Goal: Task Accomplishment & Management: Manage account settings

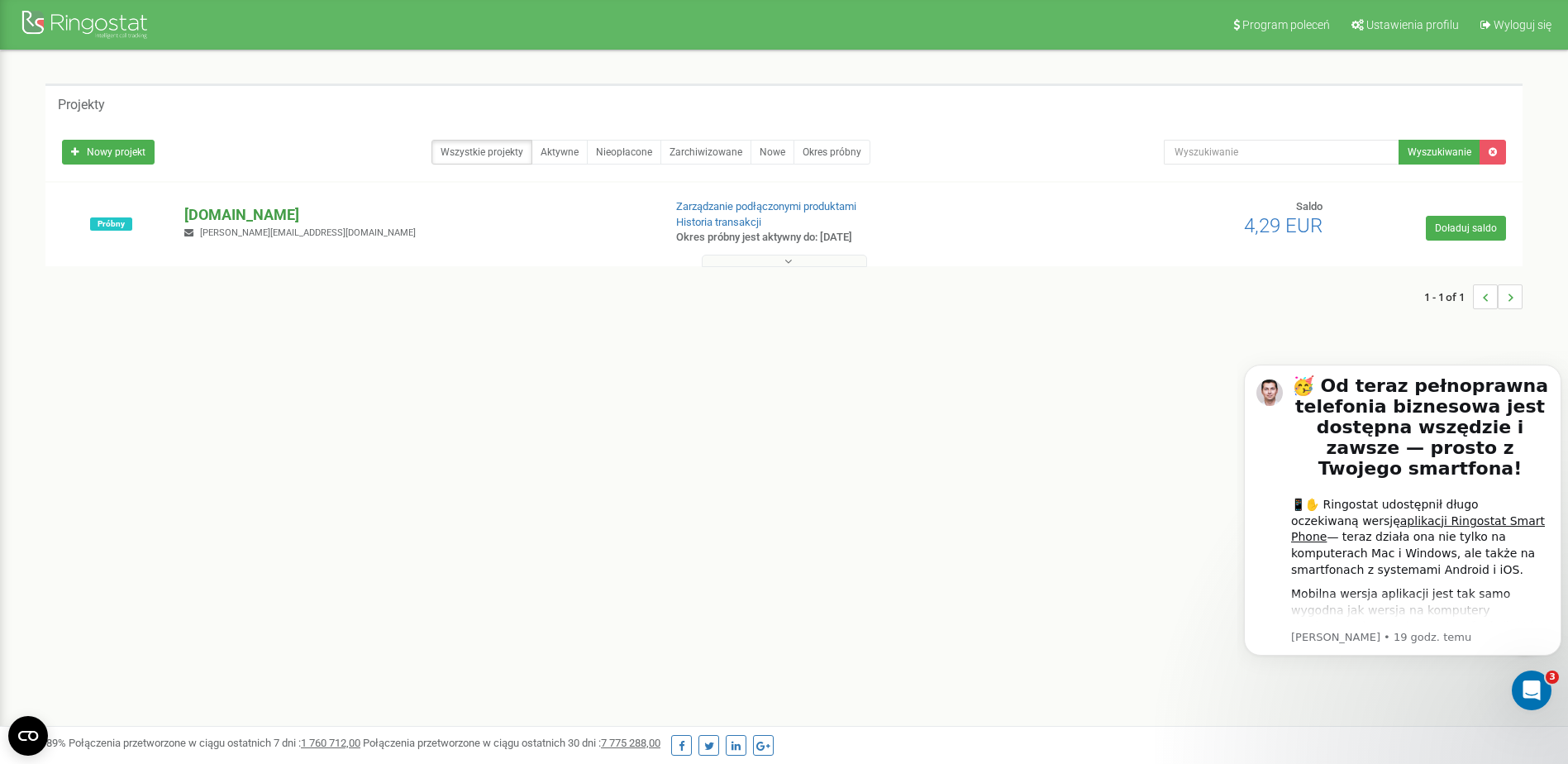
click at [313, 212] on p "[DOMAIN_NAME]" at bounding box center [416, 215] width 465 height 22
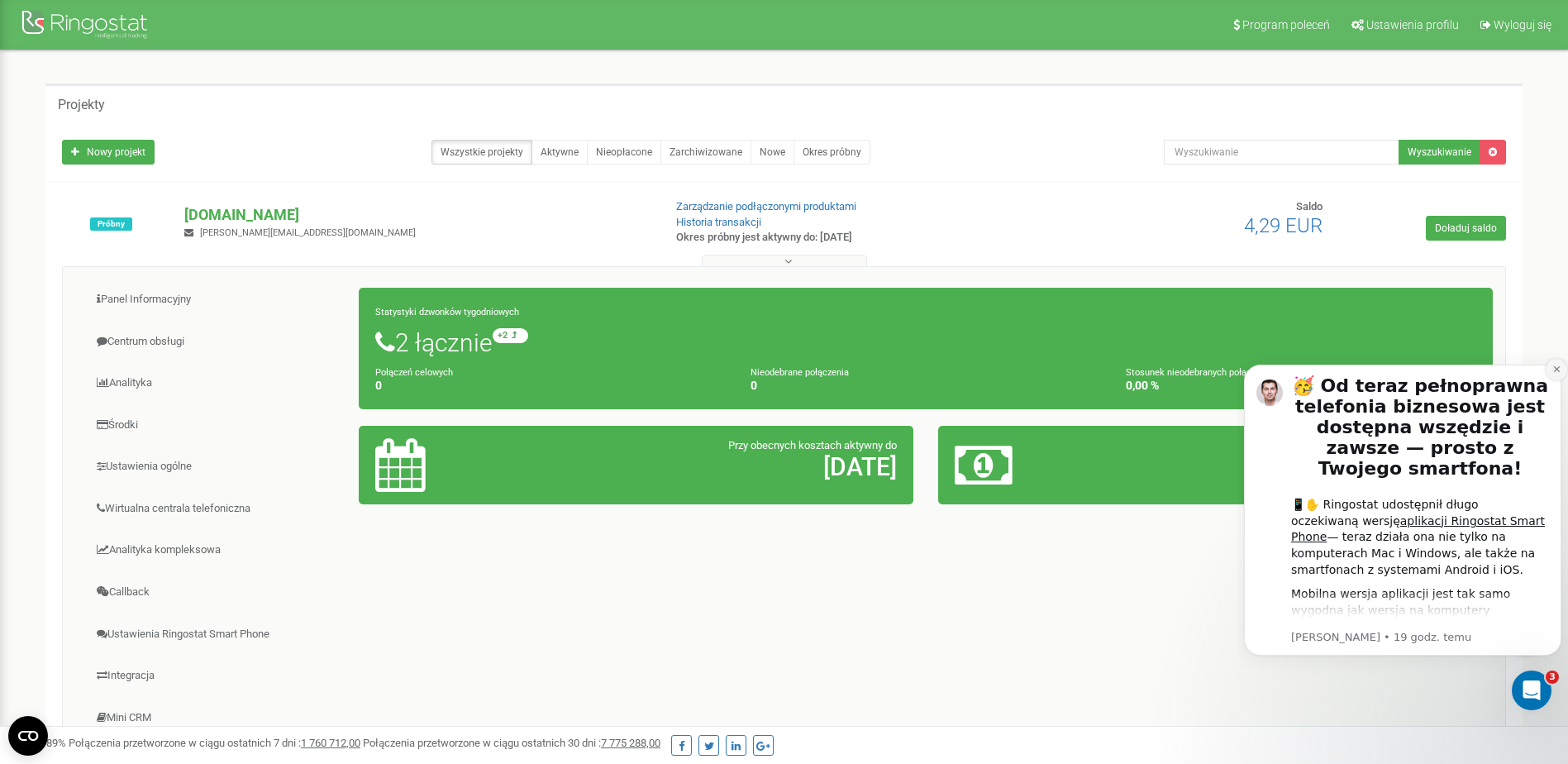
click at [1032, 367] on icon "Dismiss notification" at bounding box center [1556, 369] width 5 height 5
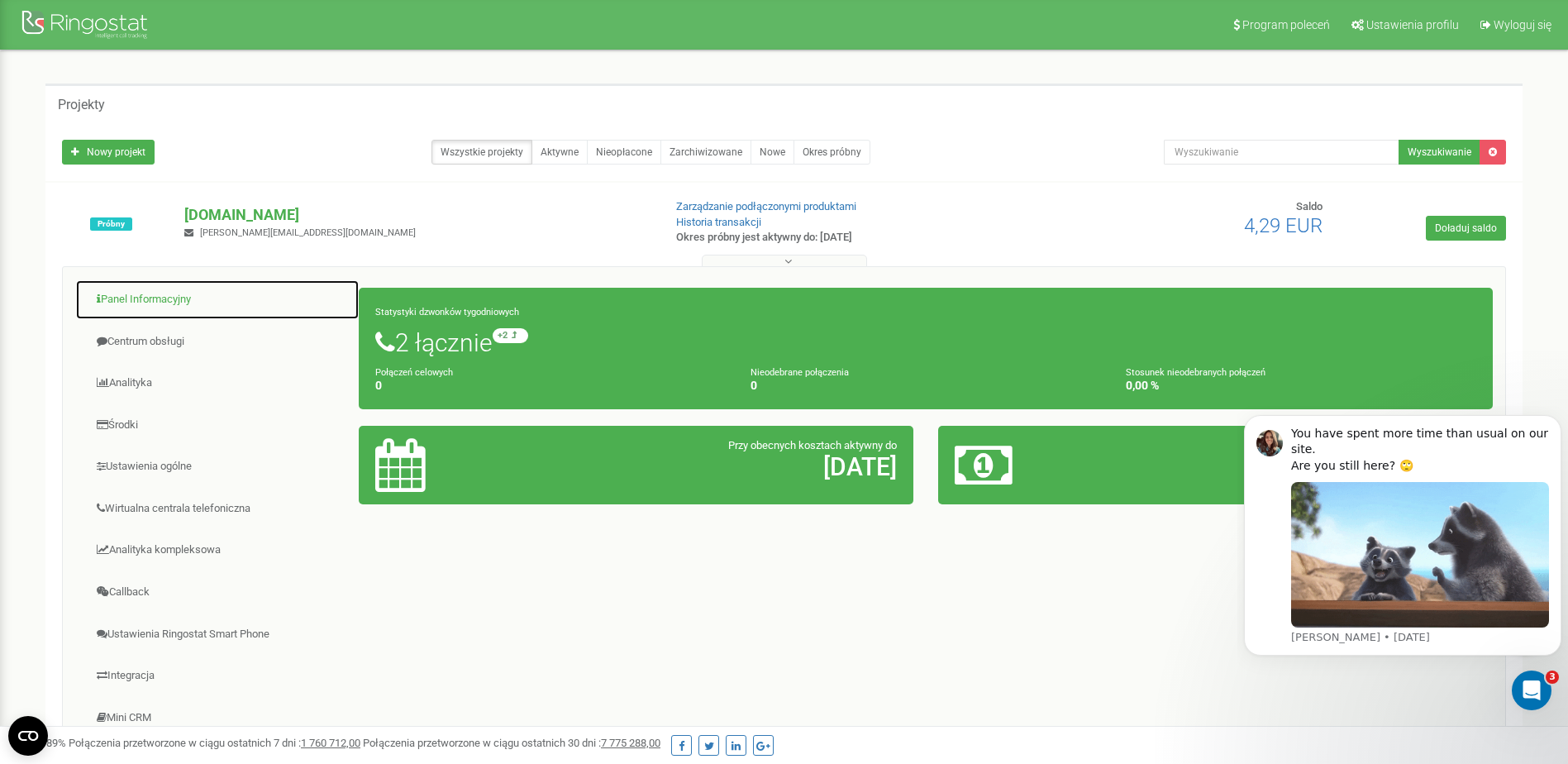
click at [143, 310] on link "Panel Informacyjny" at bounding box center [217, 299] width 284 height 41
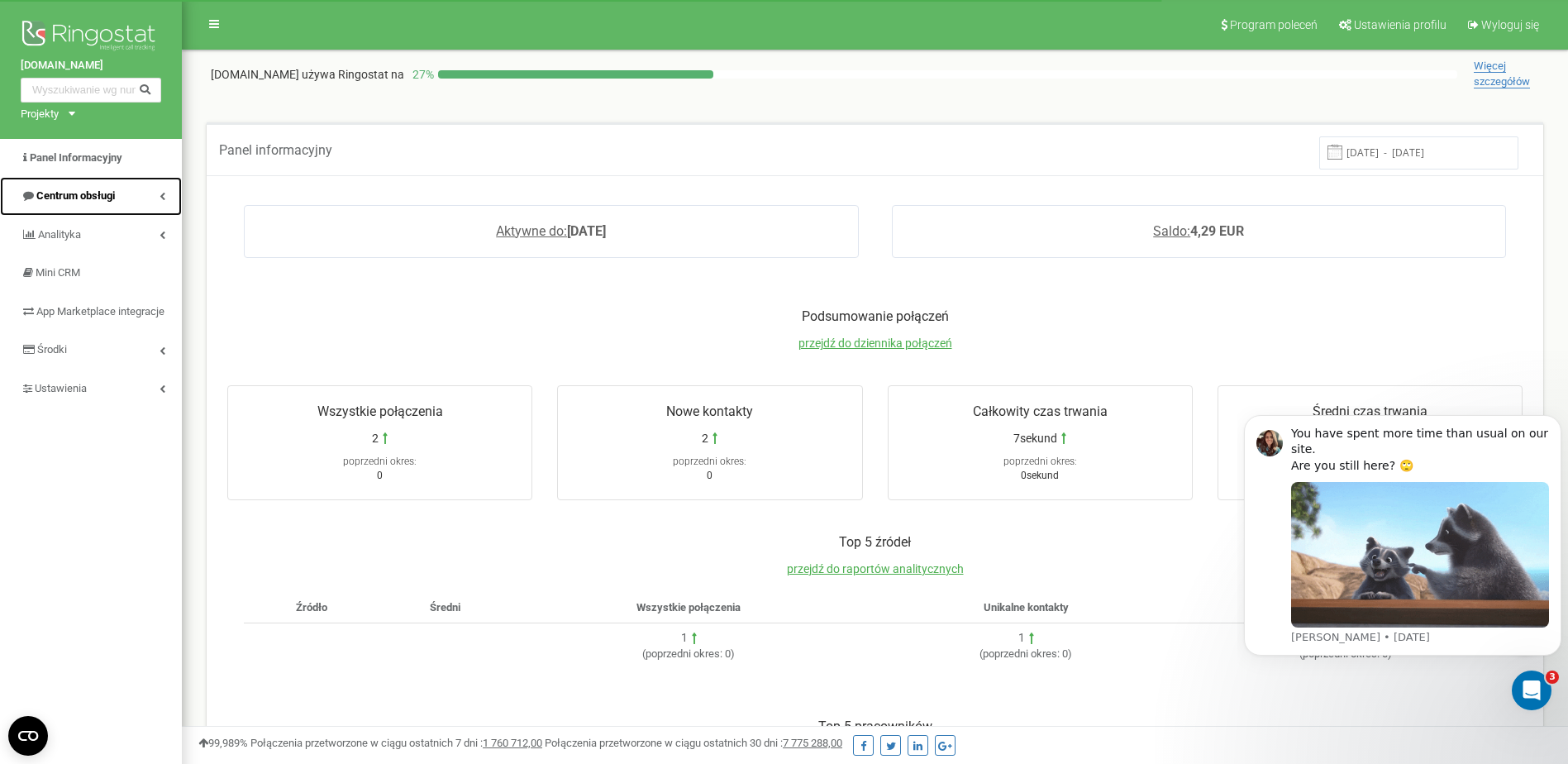
click at [104, 210] on link "Centrum obsługi" at bounding box center [91, 196] width 182 height 39
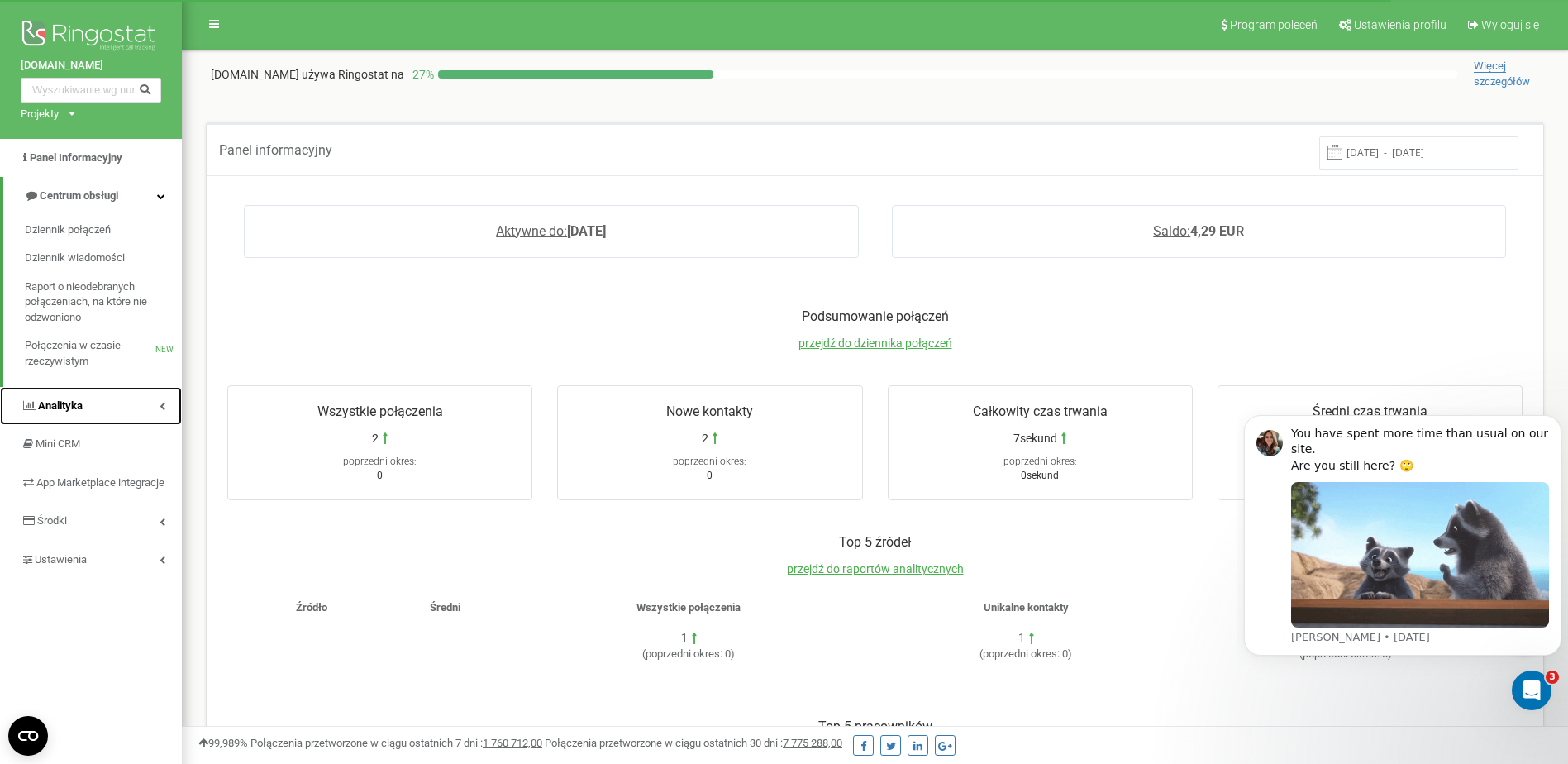
click at [100, 390] on link "Analityka" at bounding box center [91, 406] width 182 height 39
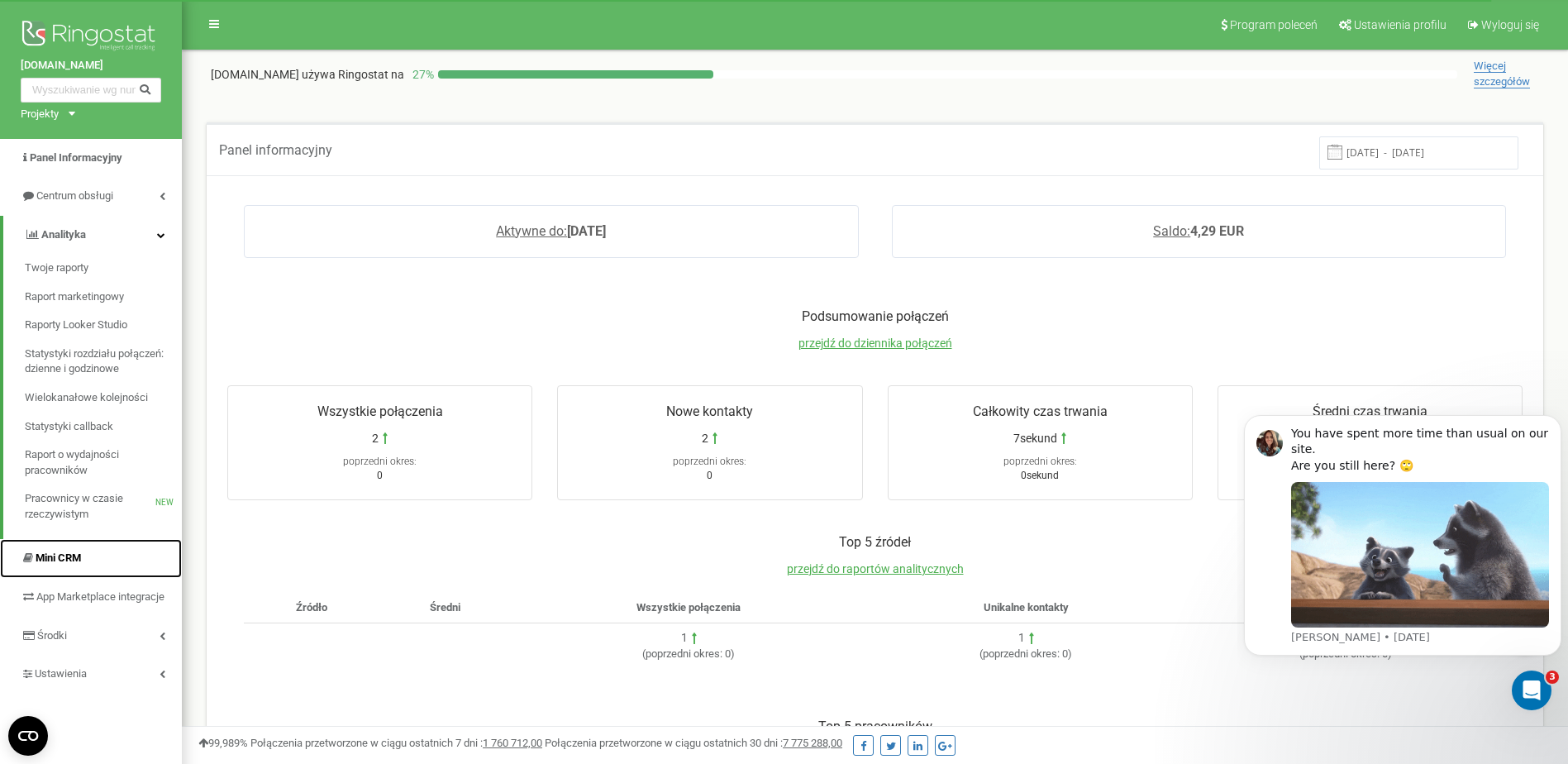
click at [52, 566] on span "Mini CRM" at bounding box center [51, 557] width 60 height 15
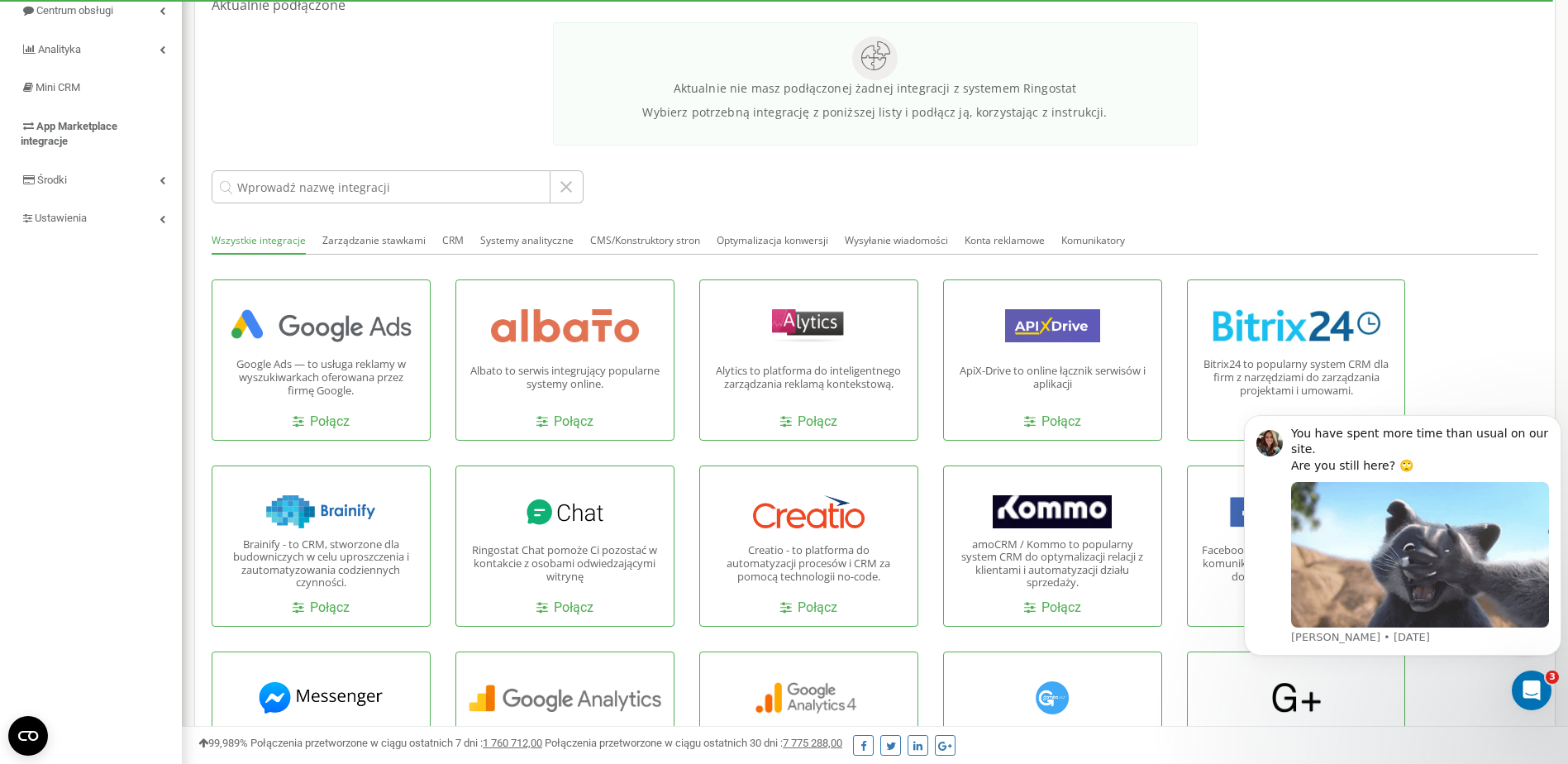
scroll to position [20, 0]
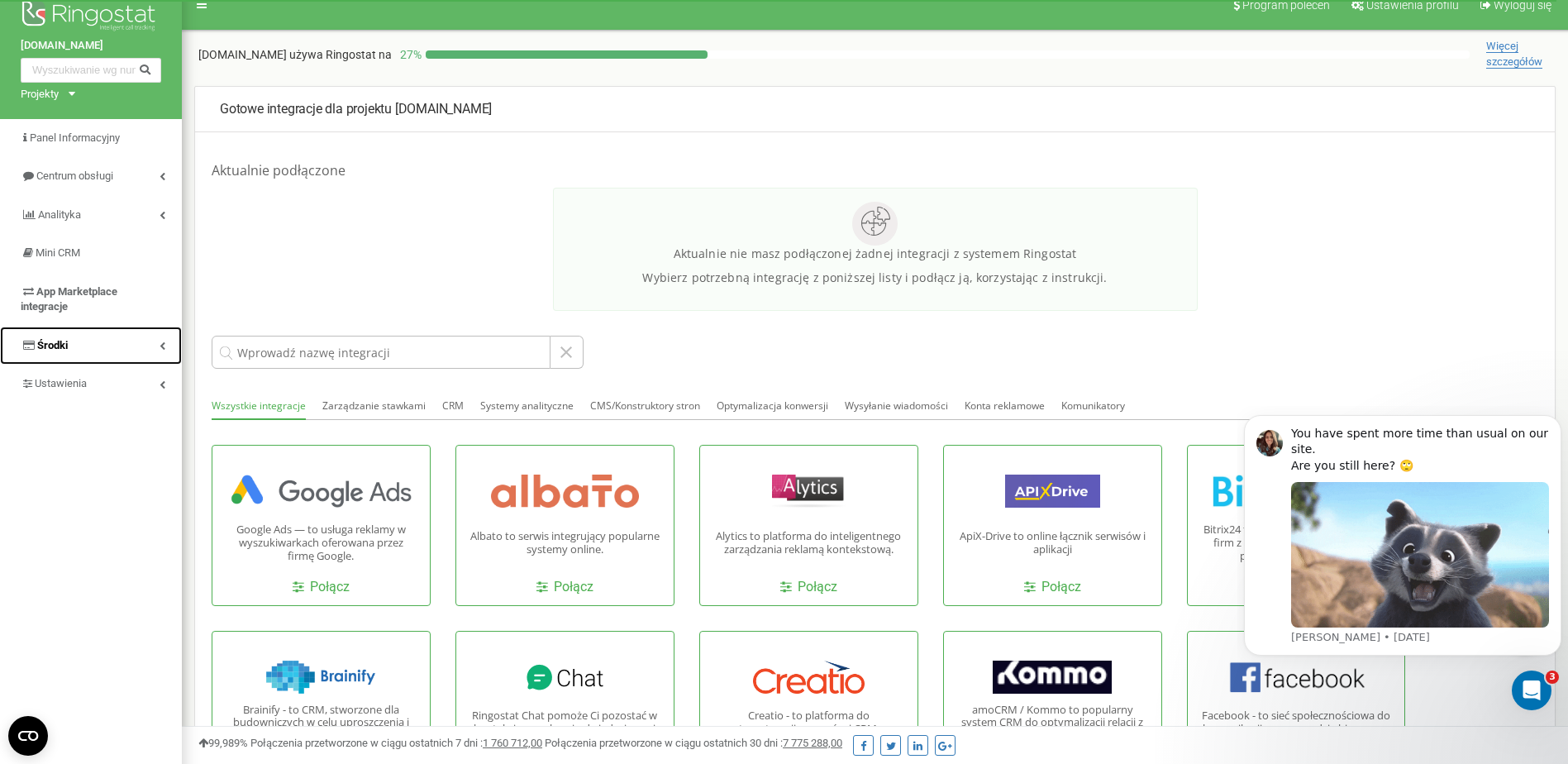
click at [90, 347] on link "Środki" at bounding box center [91, 345] width 182 height 39
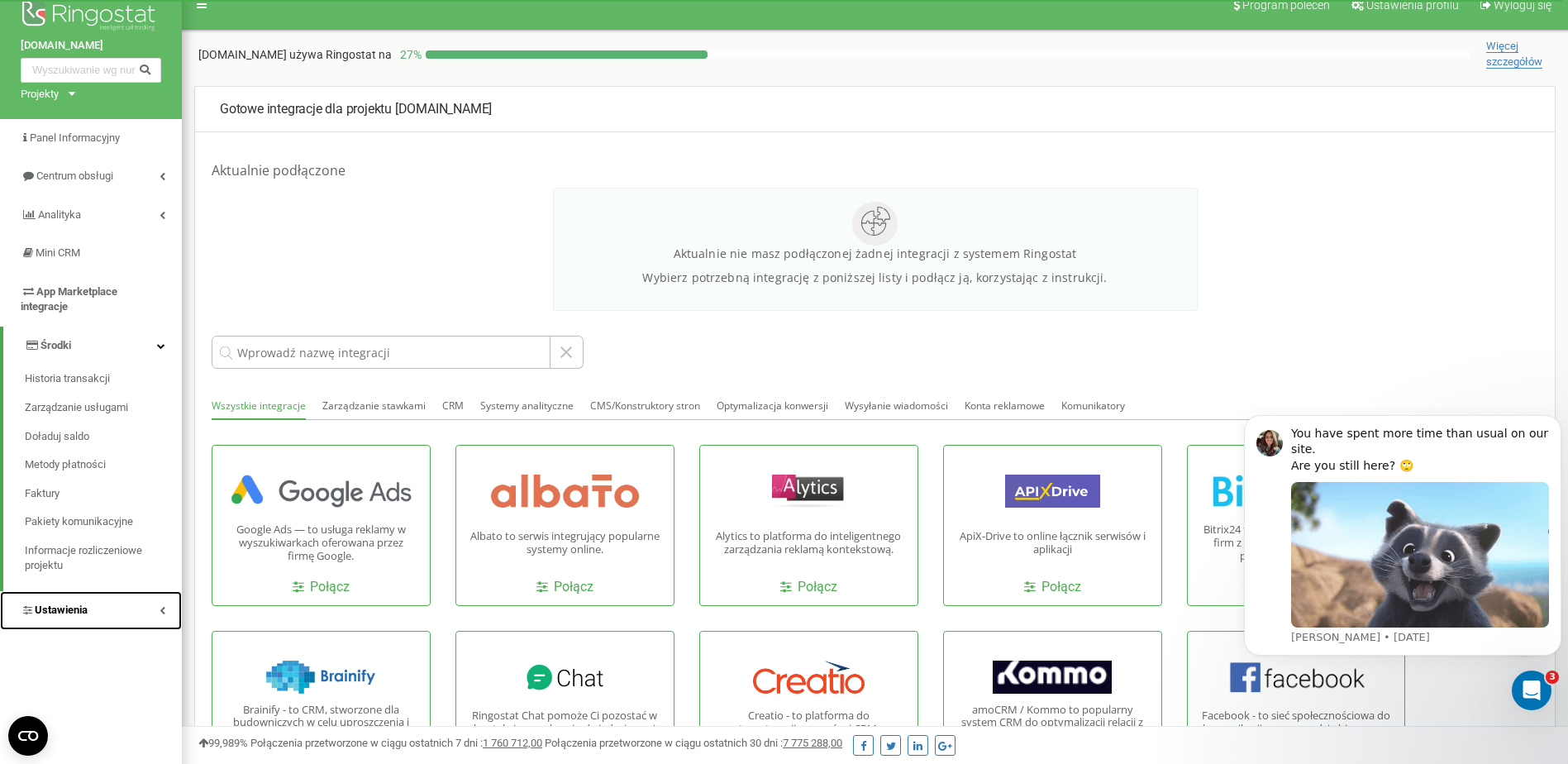
click at [65, 597] on link "Ustawienia" at bounding box center [91, 610] width 182 height 39
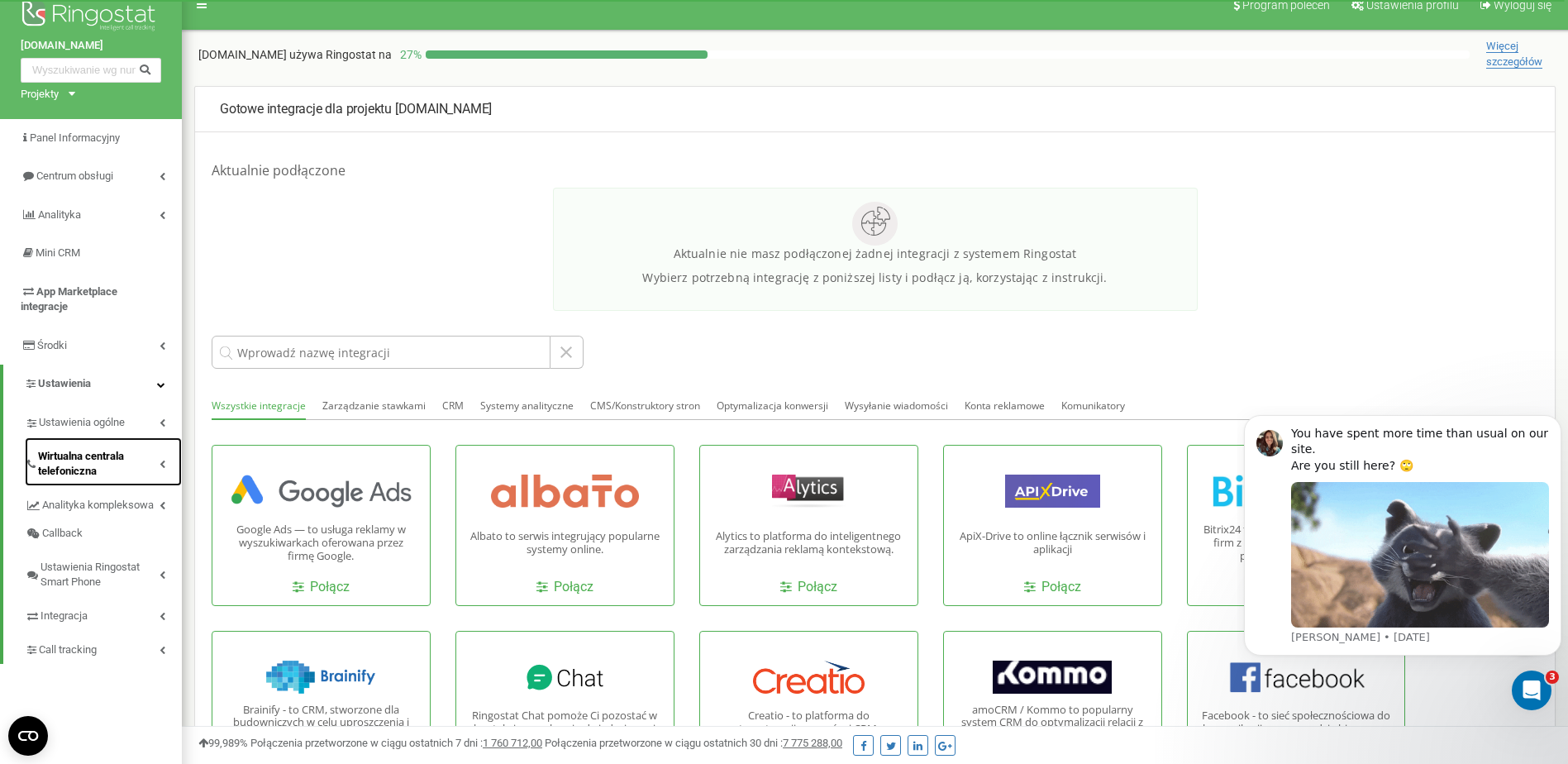
click at [73, 479] on span "Wirtualna centrala telefoniczna" at bounding box center [98, 465] width 122 height 31
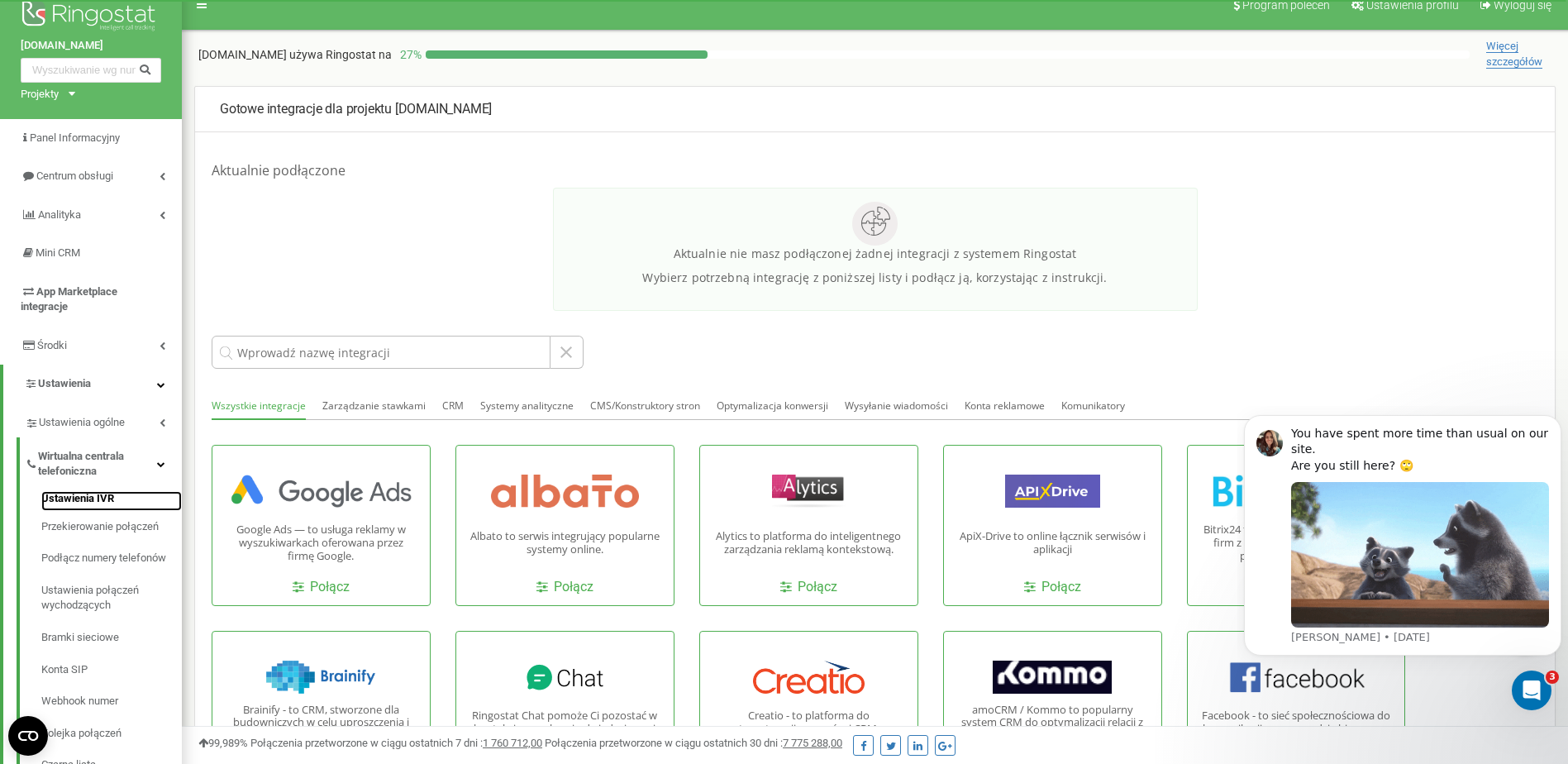
click at [89, 501] on link "Ustawienia IVR" at bounding box center [112, 501] width 141 height 20
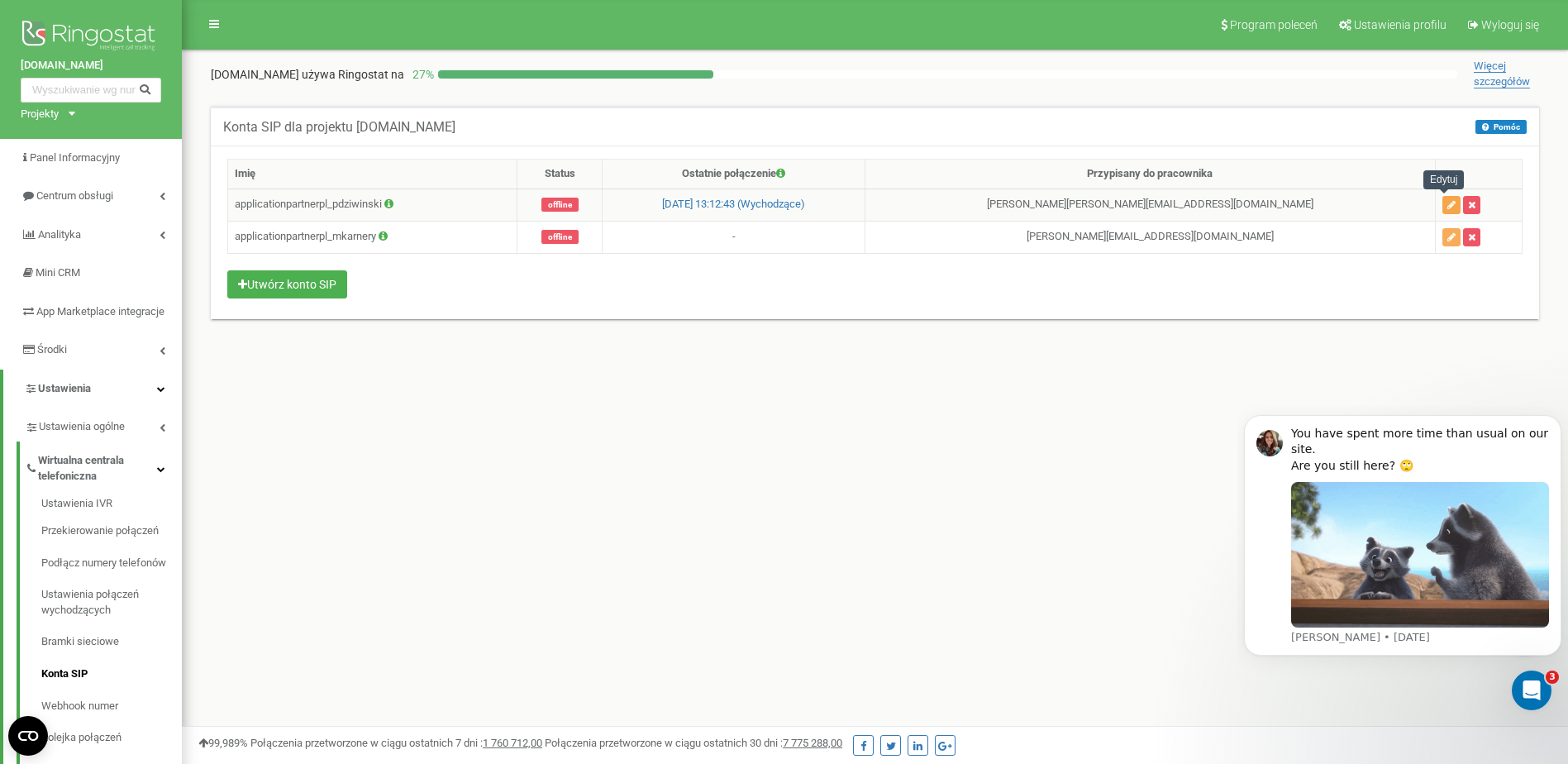
click at [1443, 205] on button "button" at bounding box center [1452, 205] width 18 height 18
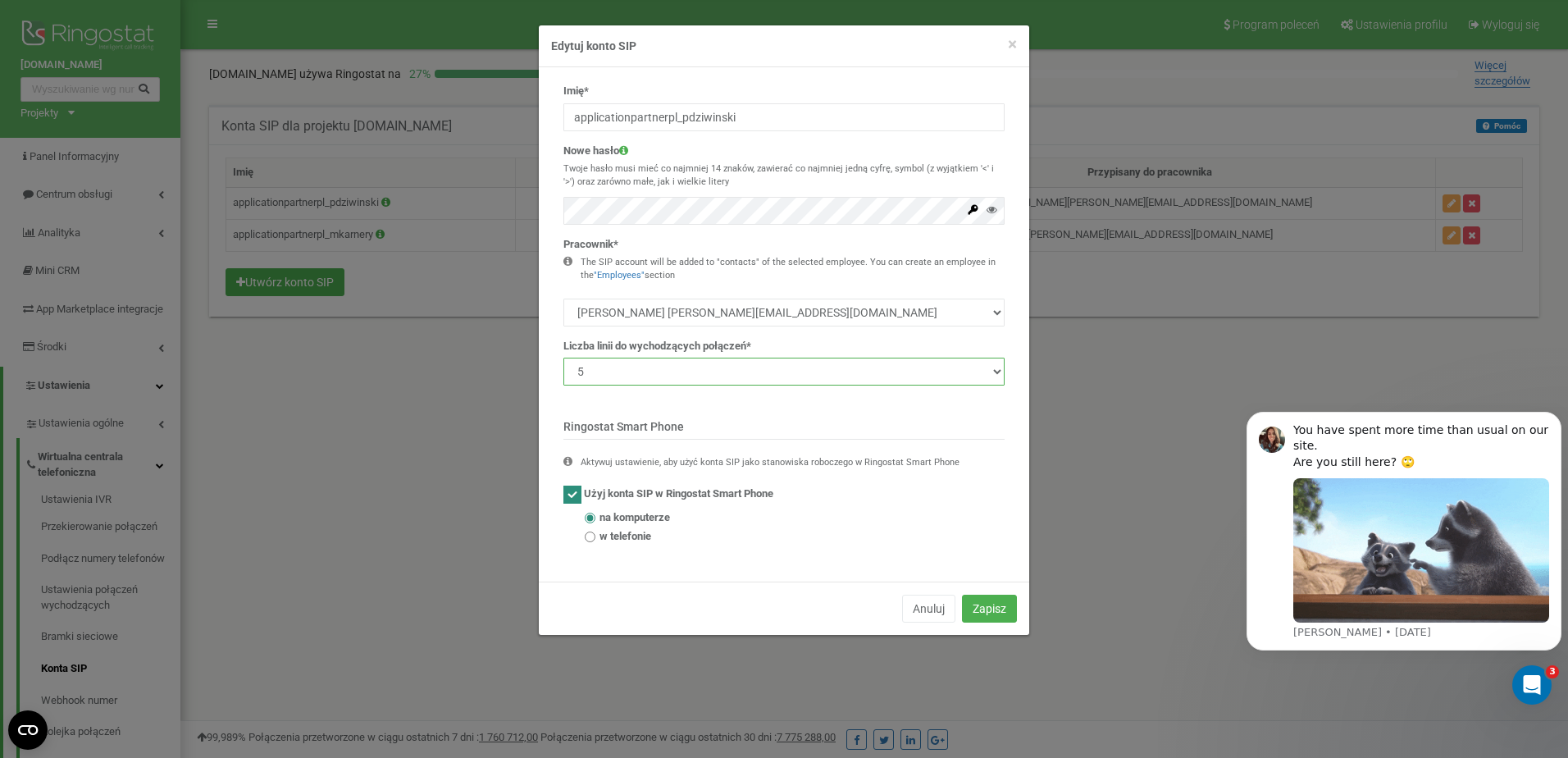
click at [817, 378] on select "1 2 3 4 5 10 20 50 100" at bounding box center [783, 370] width 441 height 28
click at [1011, 46] on span "×" at bounding box center [1012, 44] width 9 height 20
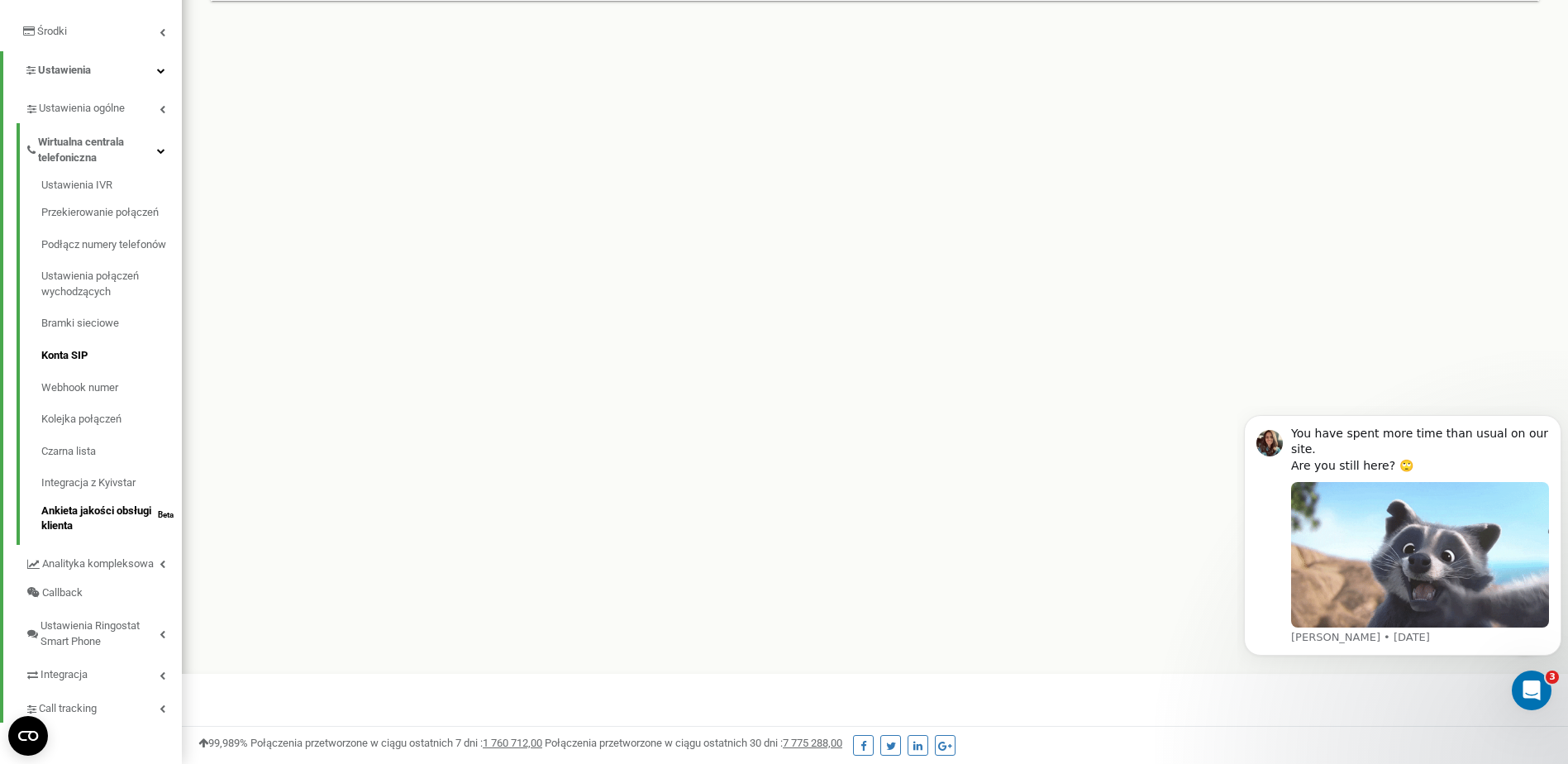
scroll to position [331, 0]
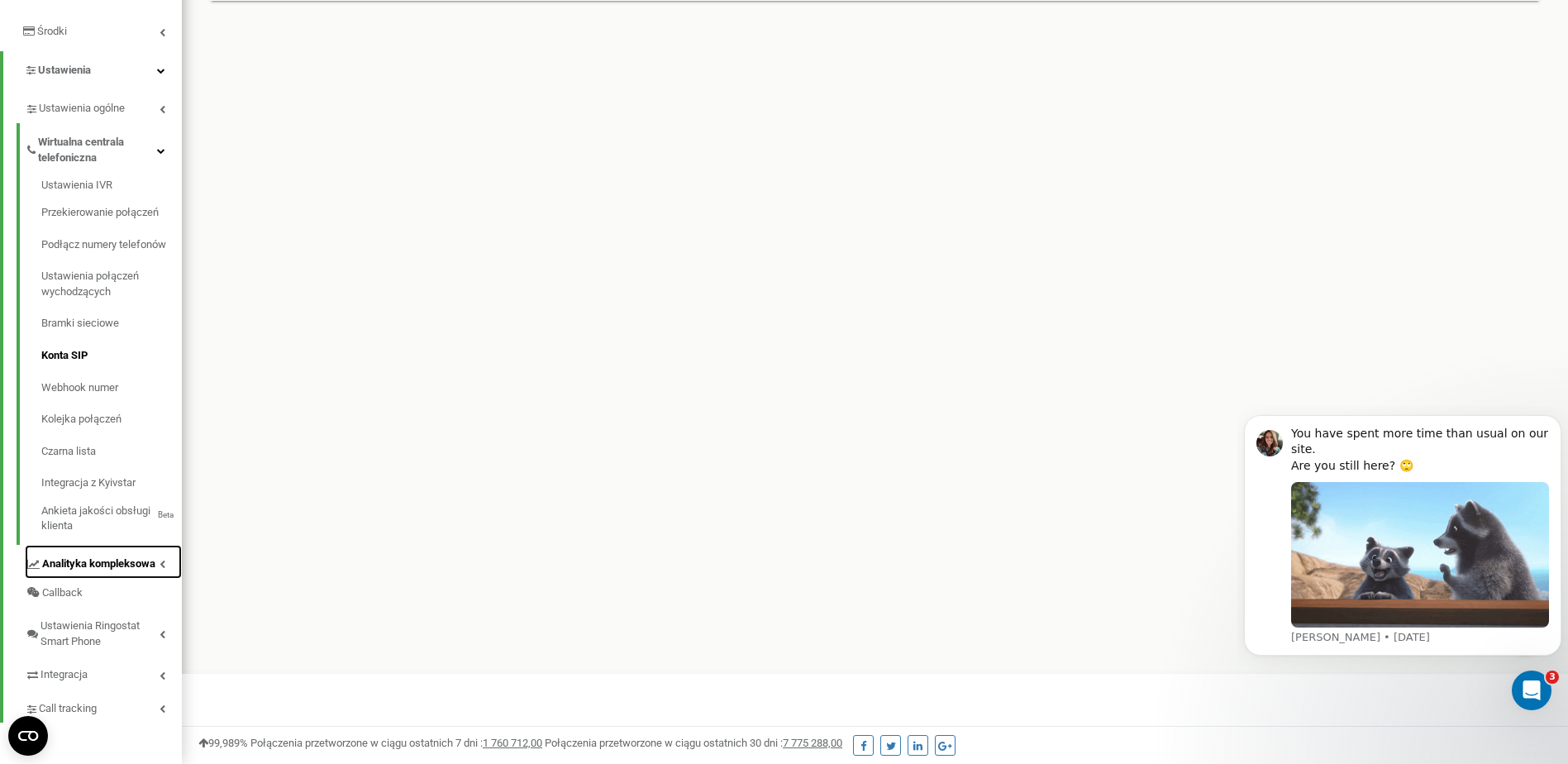
click at [117, 560] on span "Analityka kompleksowa" at bounding box center [99, 564] width 114 height 15
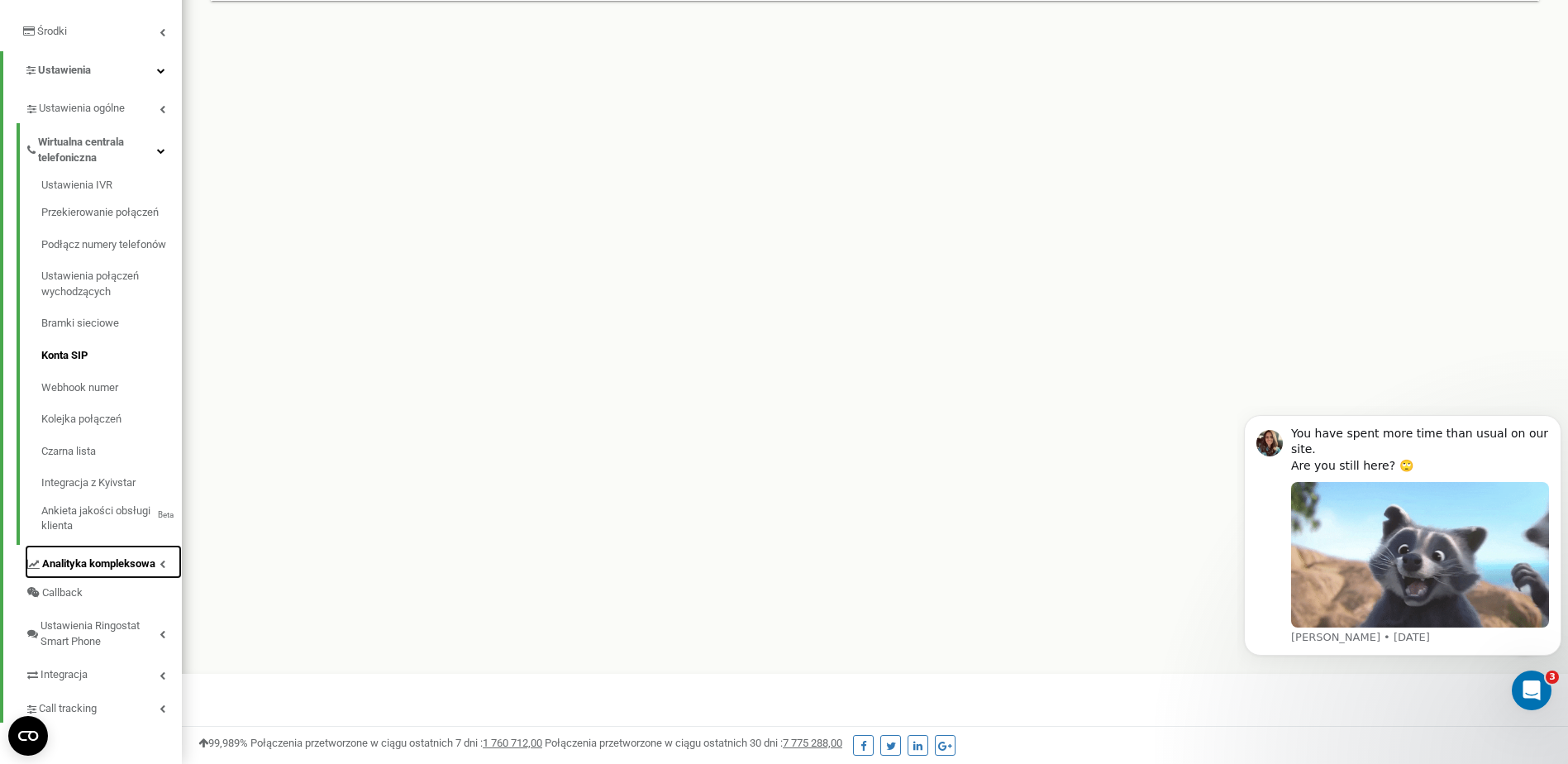
scroll to position [228, 0]
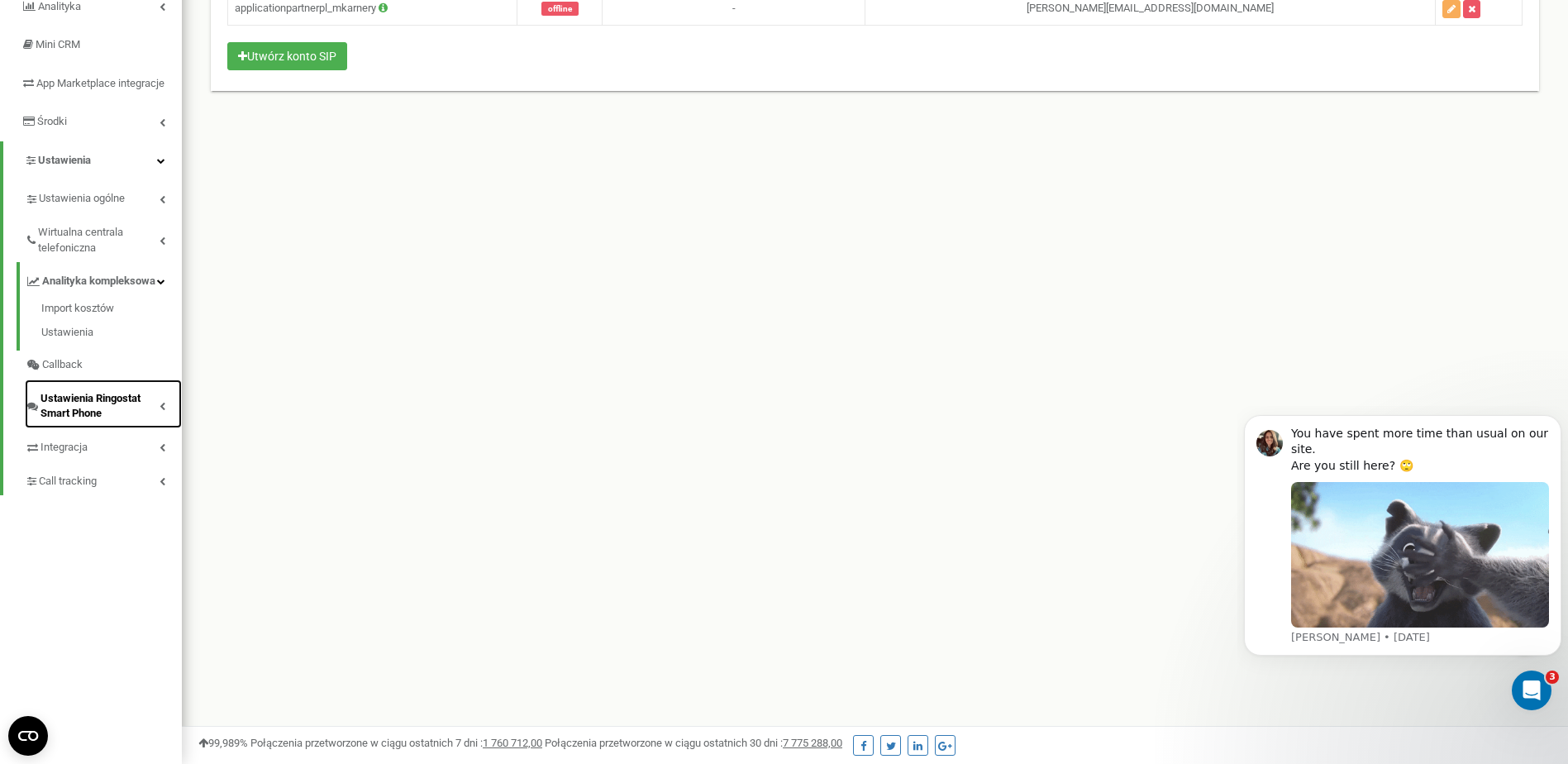
click at [126, 403] on link "Ustawienia Ringostat Smart Phone" at bounding box center [103, 404] width 157 height 49
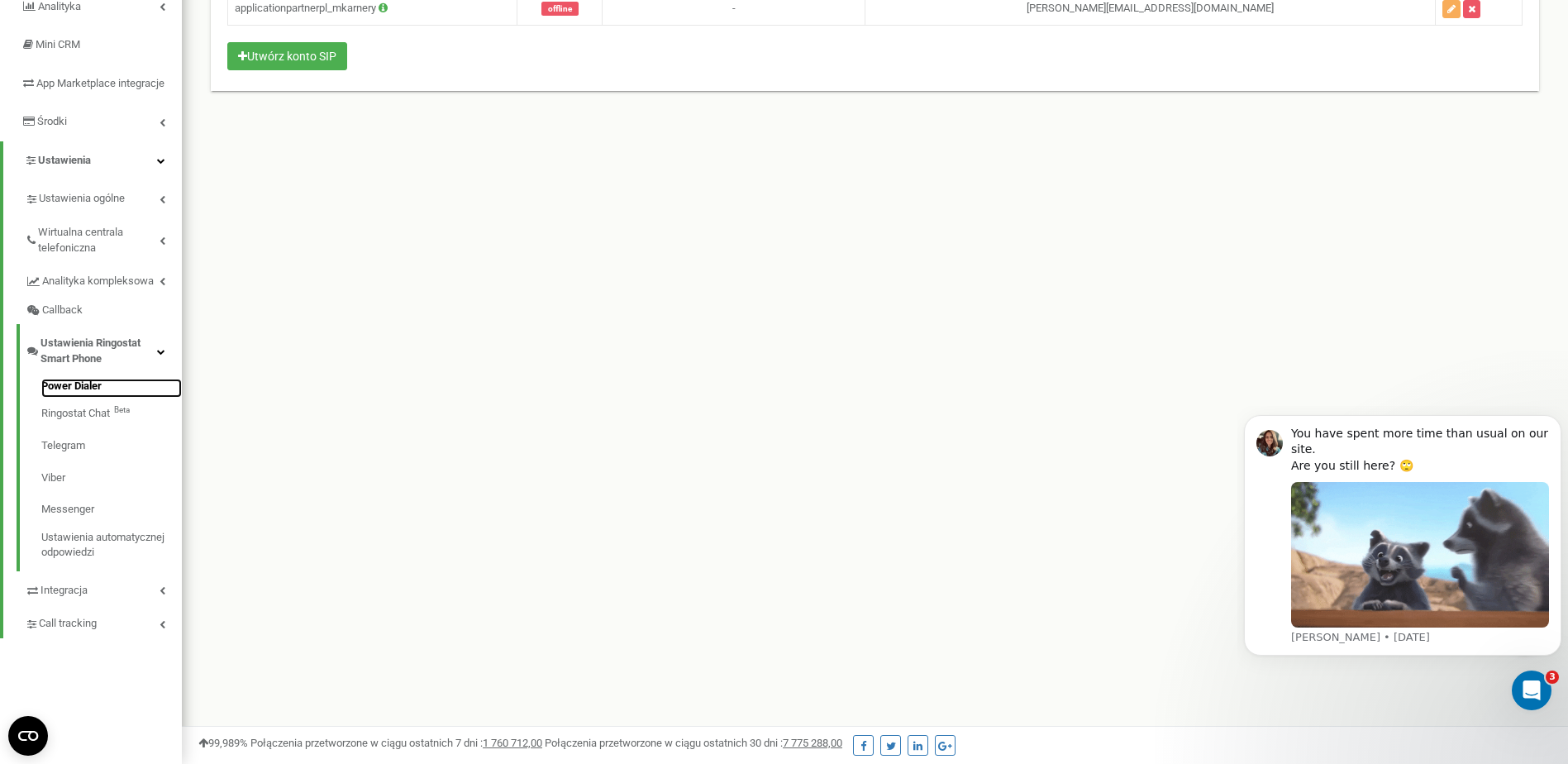
click at [85, 399] on link "Power Dialer" at bounding box center [112, 389] width 141 height 20
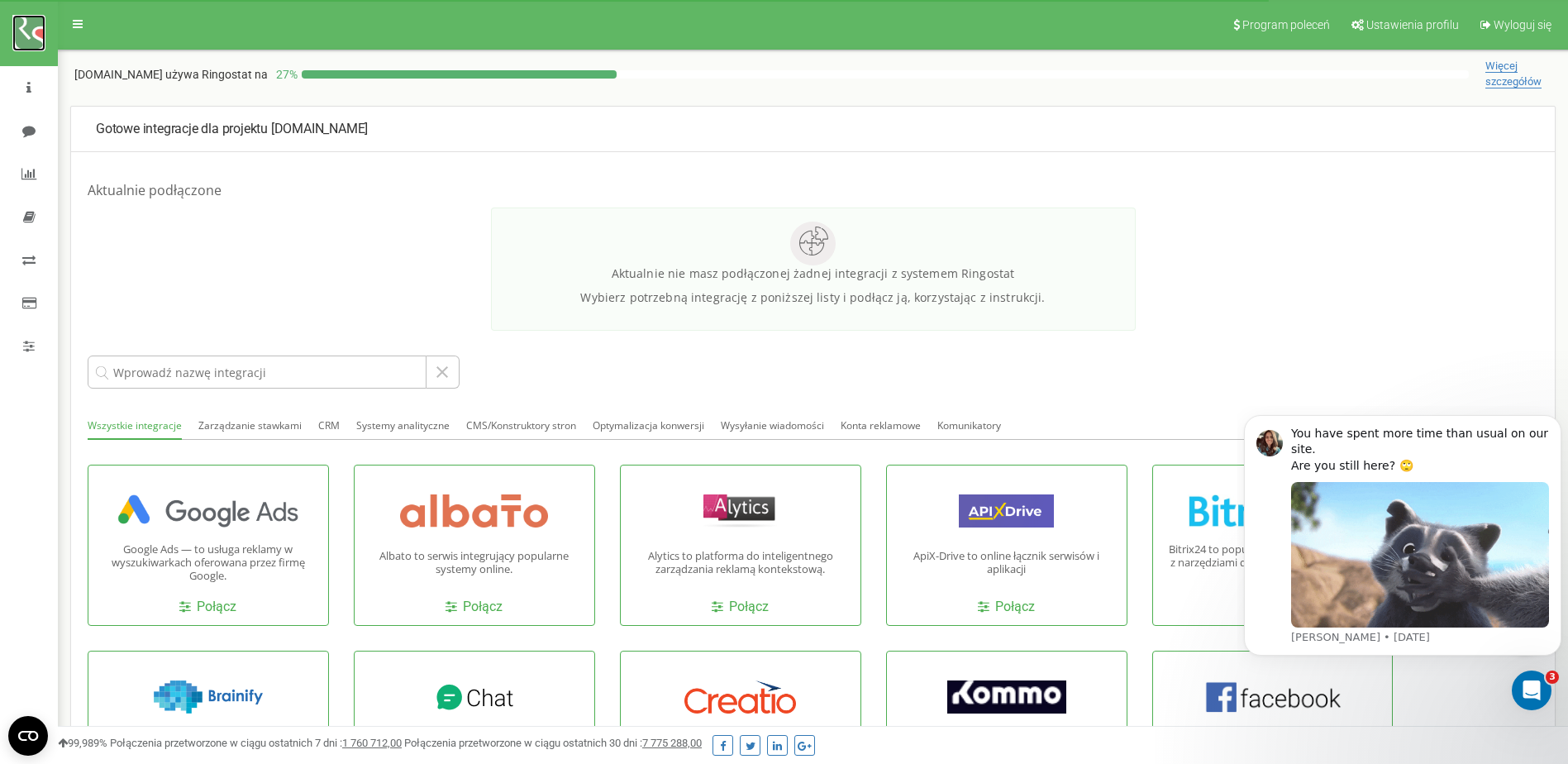
click at [39, 35] on img at bounding box center [29, 32] width 33 height 36
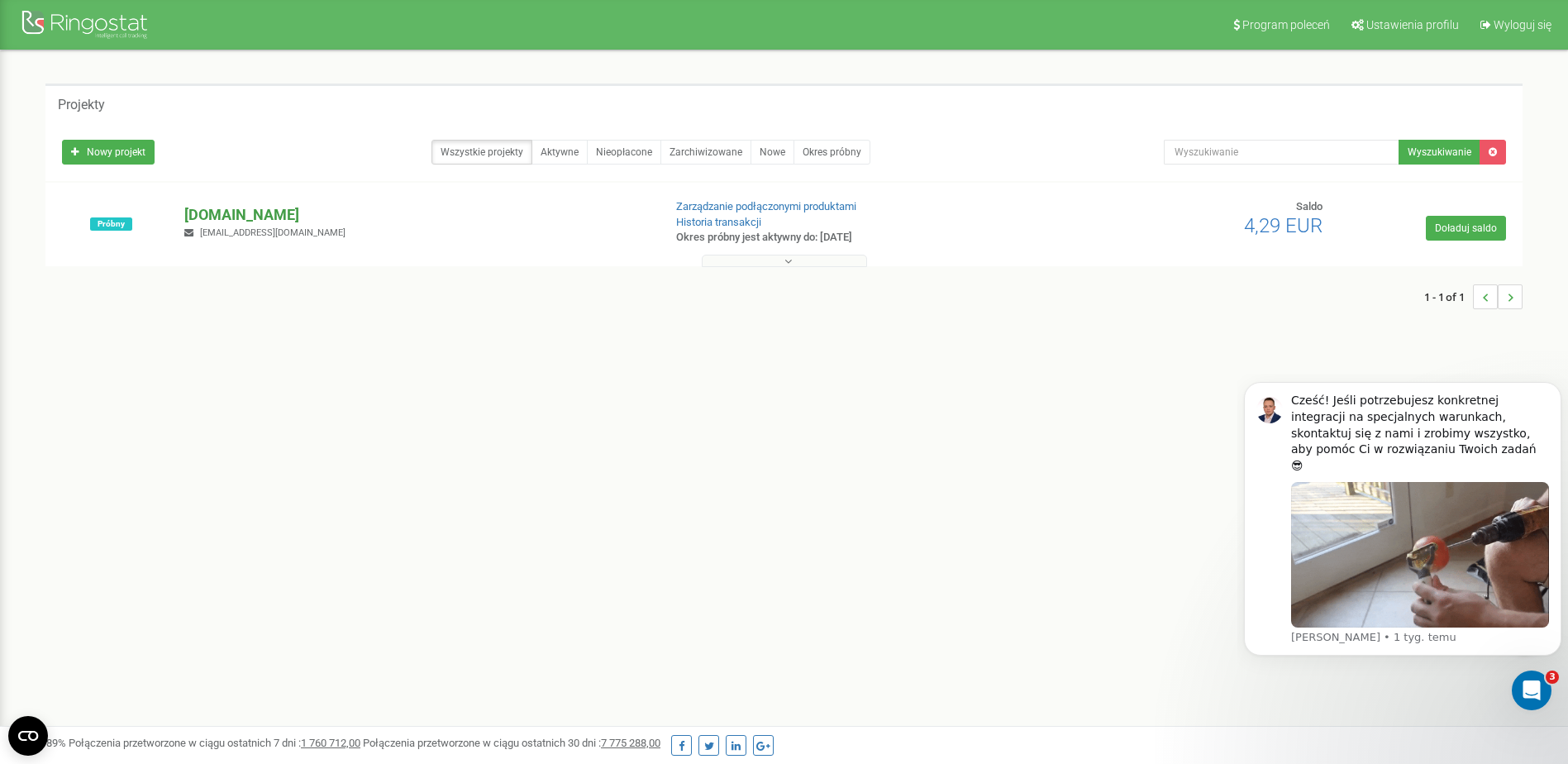
click at [224, 216] on p "[DOMAIN_NAME]" at bounding box center [416, 215] width 465 height 22
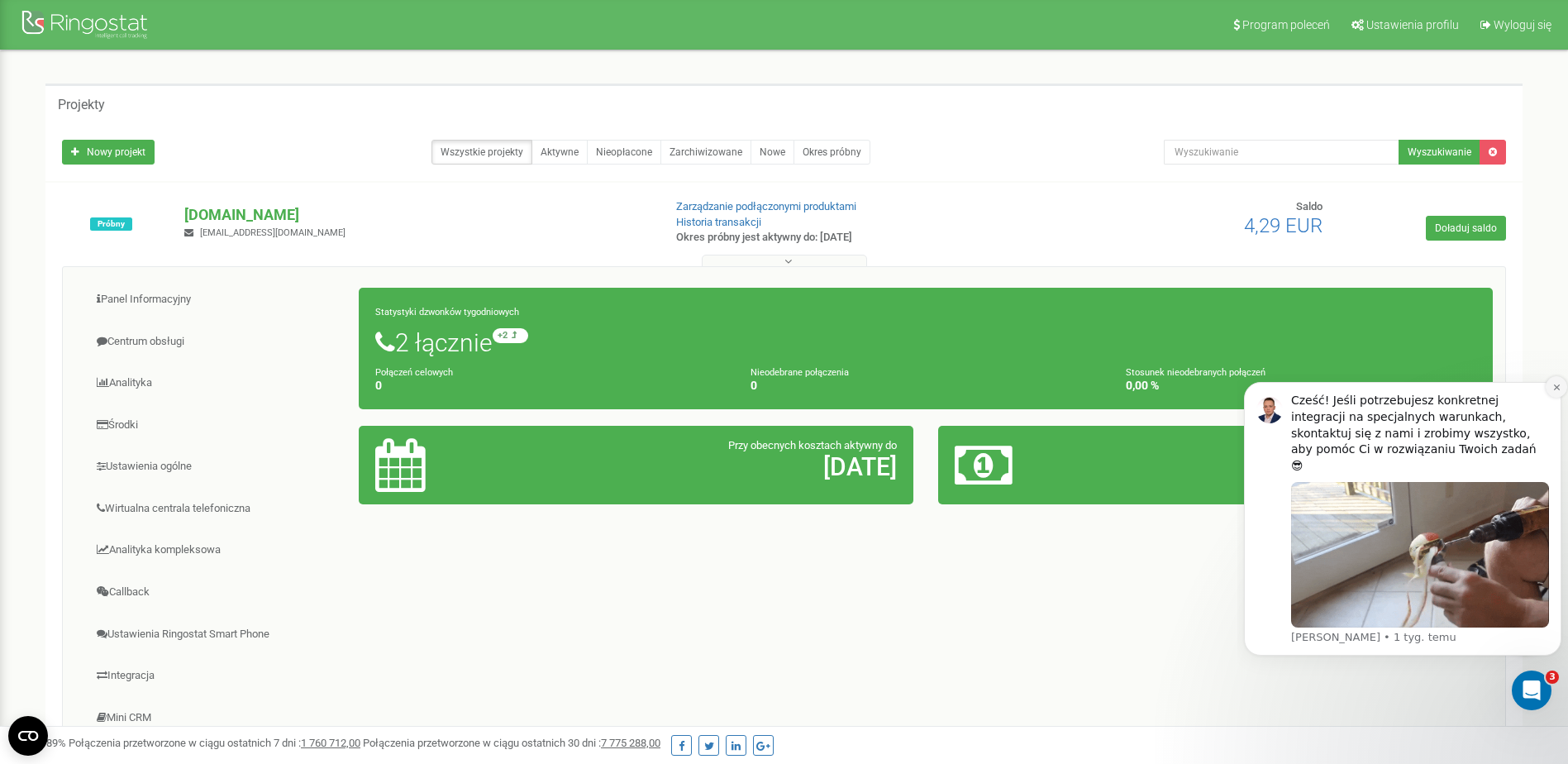
click at [1556, 398] on button "Dismiss notification" at bounding box center [1556, 387] width 22 height 22
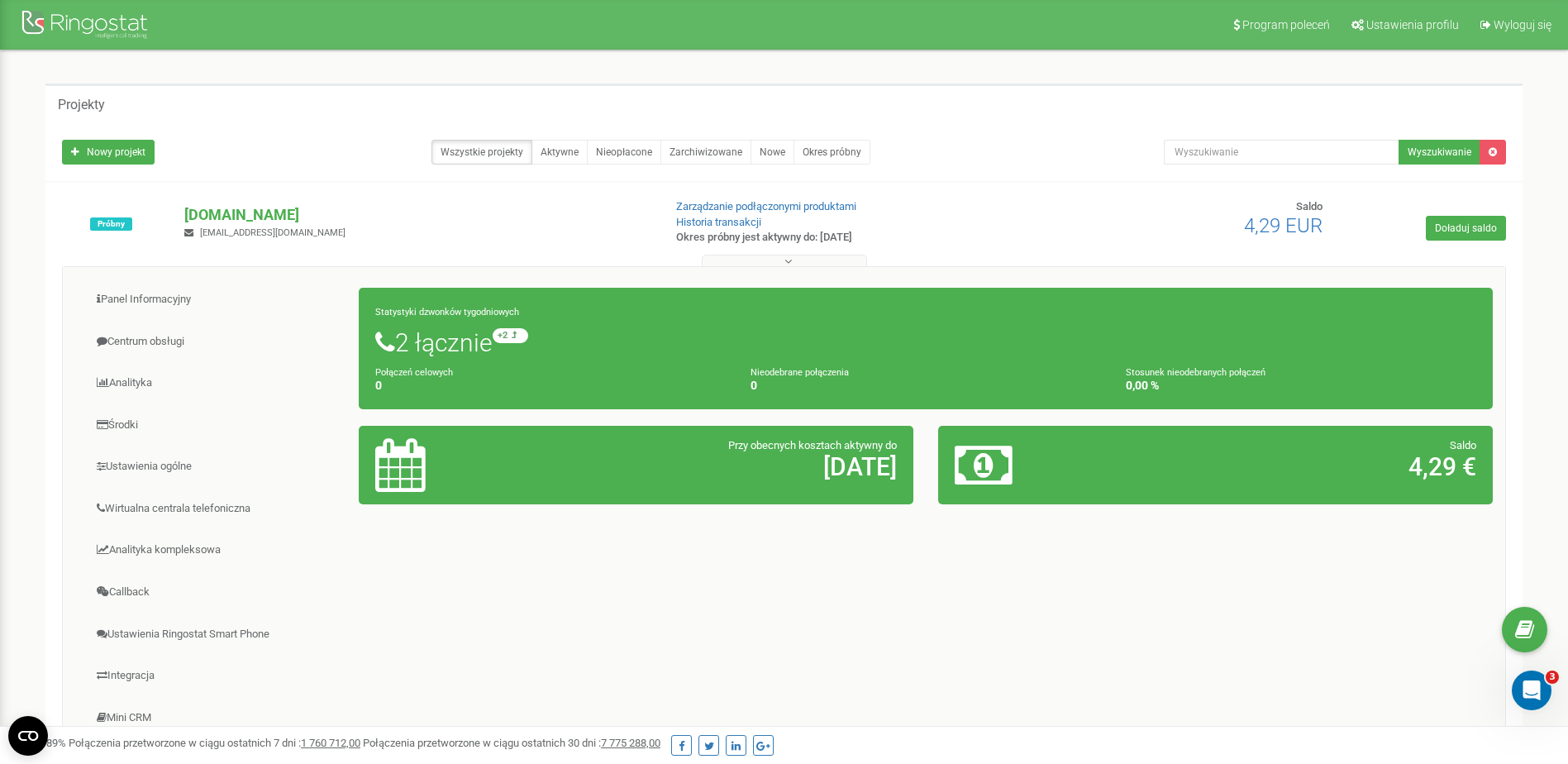
click at [382, 307] on small "Statystyki dzwonków tygodniowych" at bounding box center [447, 312] width 143 height 11
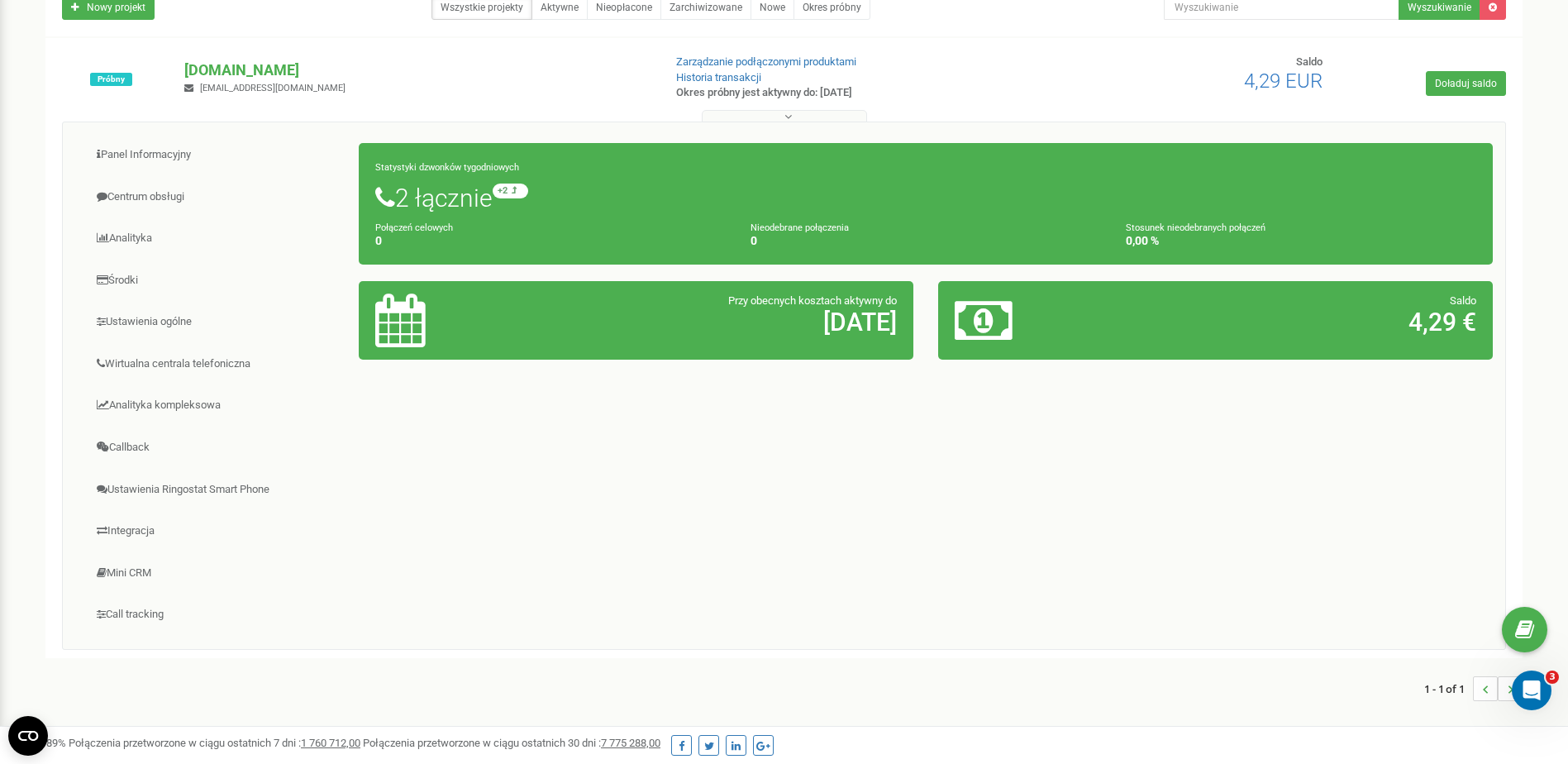
scroll to position [228, 0]
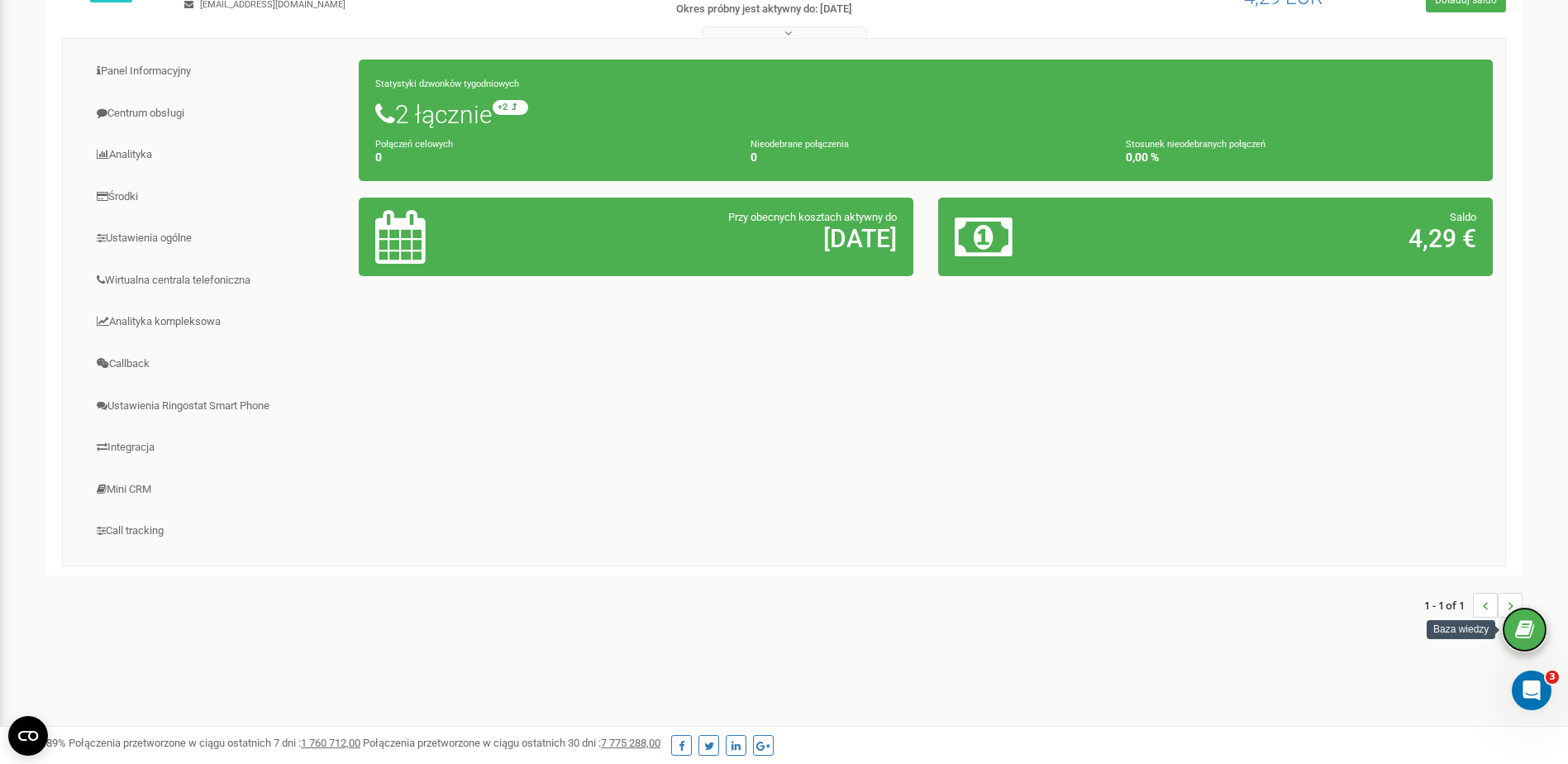
click at [1520, 626] on icon at bounding box center [1525, 629] width 19 height 24
click at [155, 527] on link "Call tracking" at bounding box center [217, 530] width 284 height 41
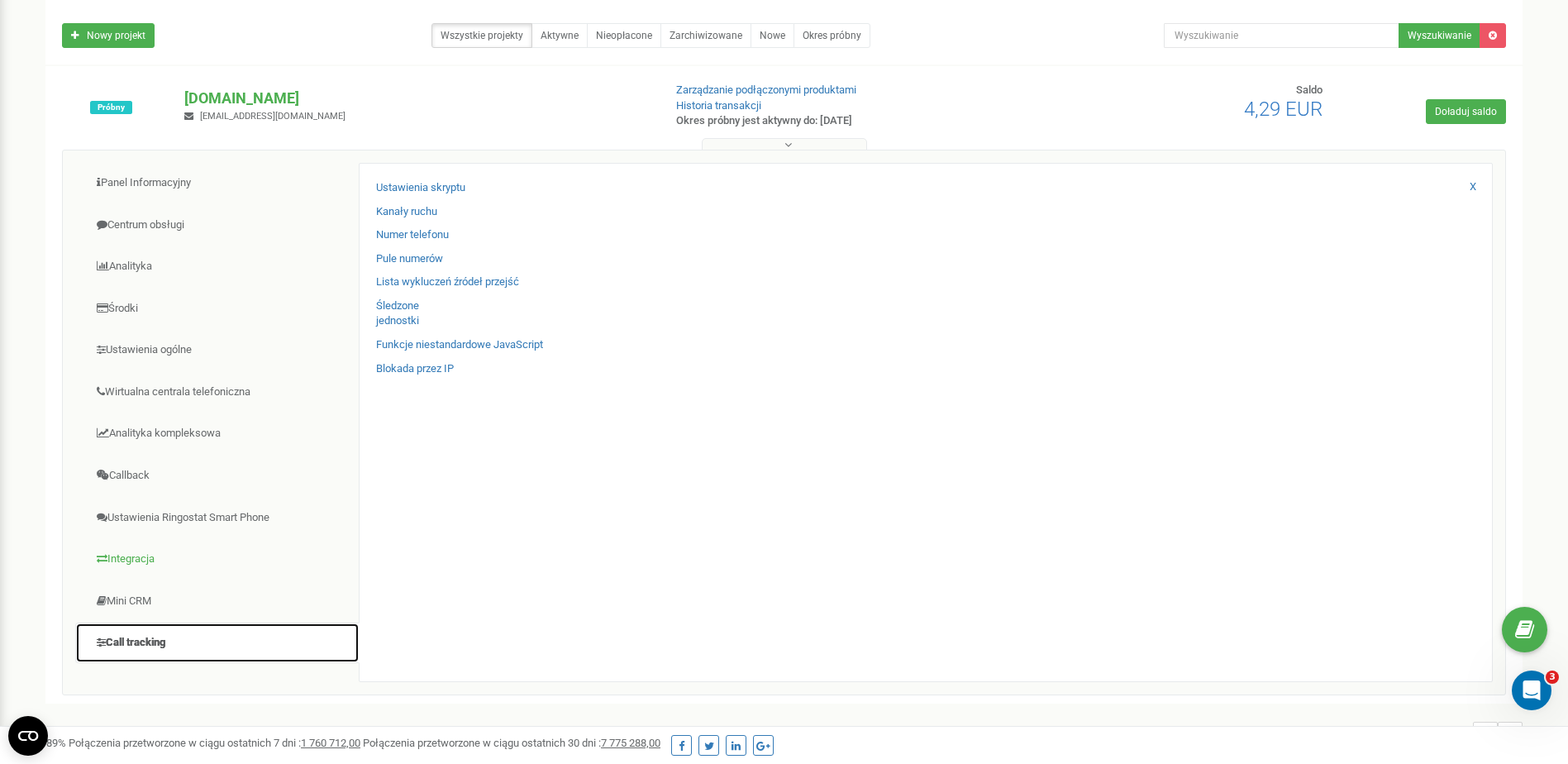
scroll to position [145, 0]
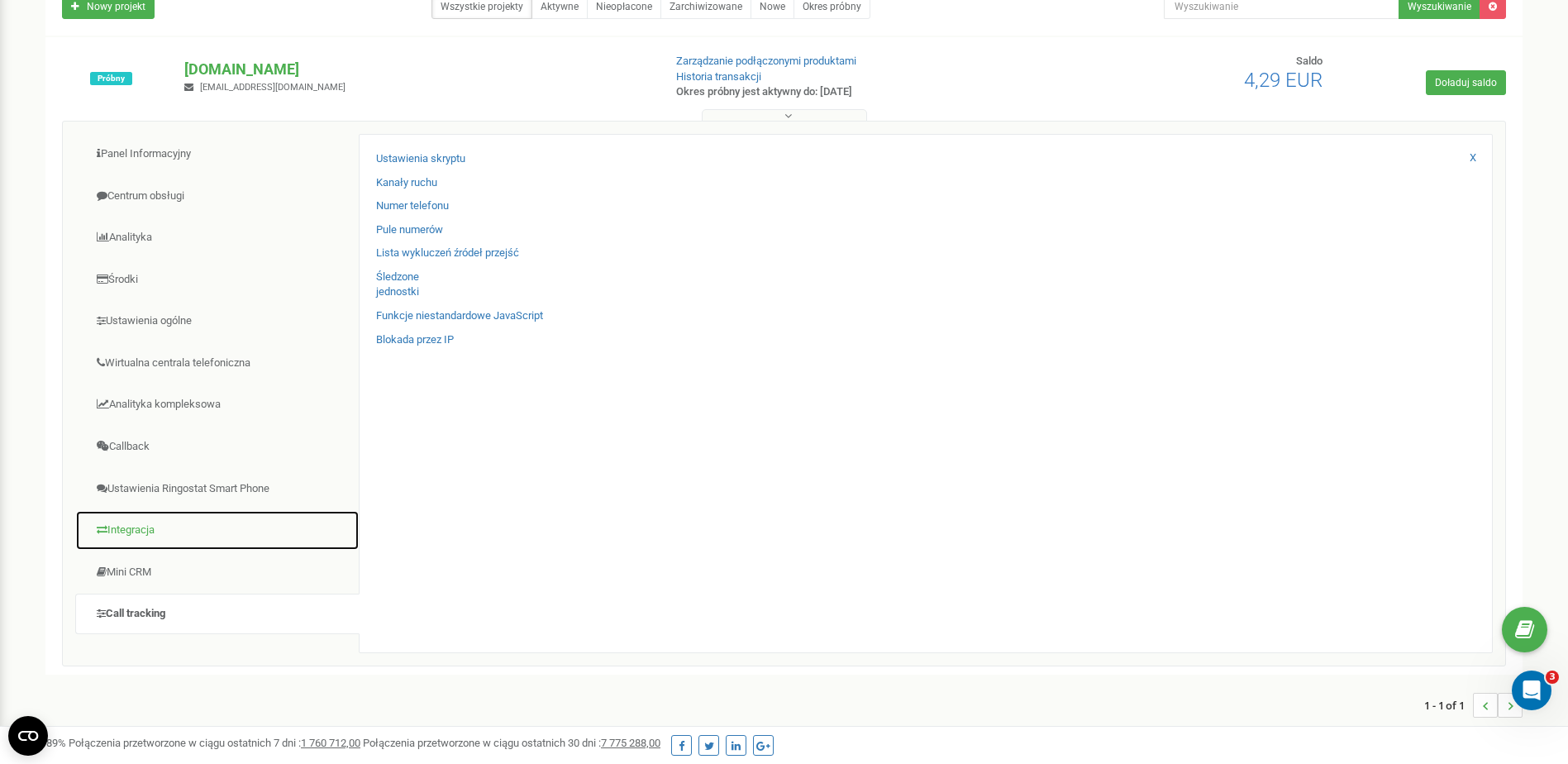
click at [169, 529] on link "Integracja" at bounding box center [217, 529] width 284 height 41
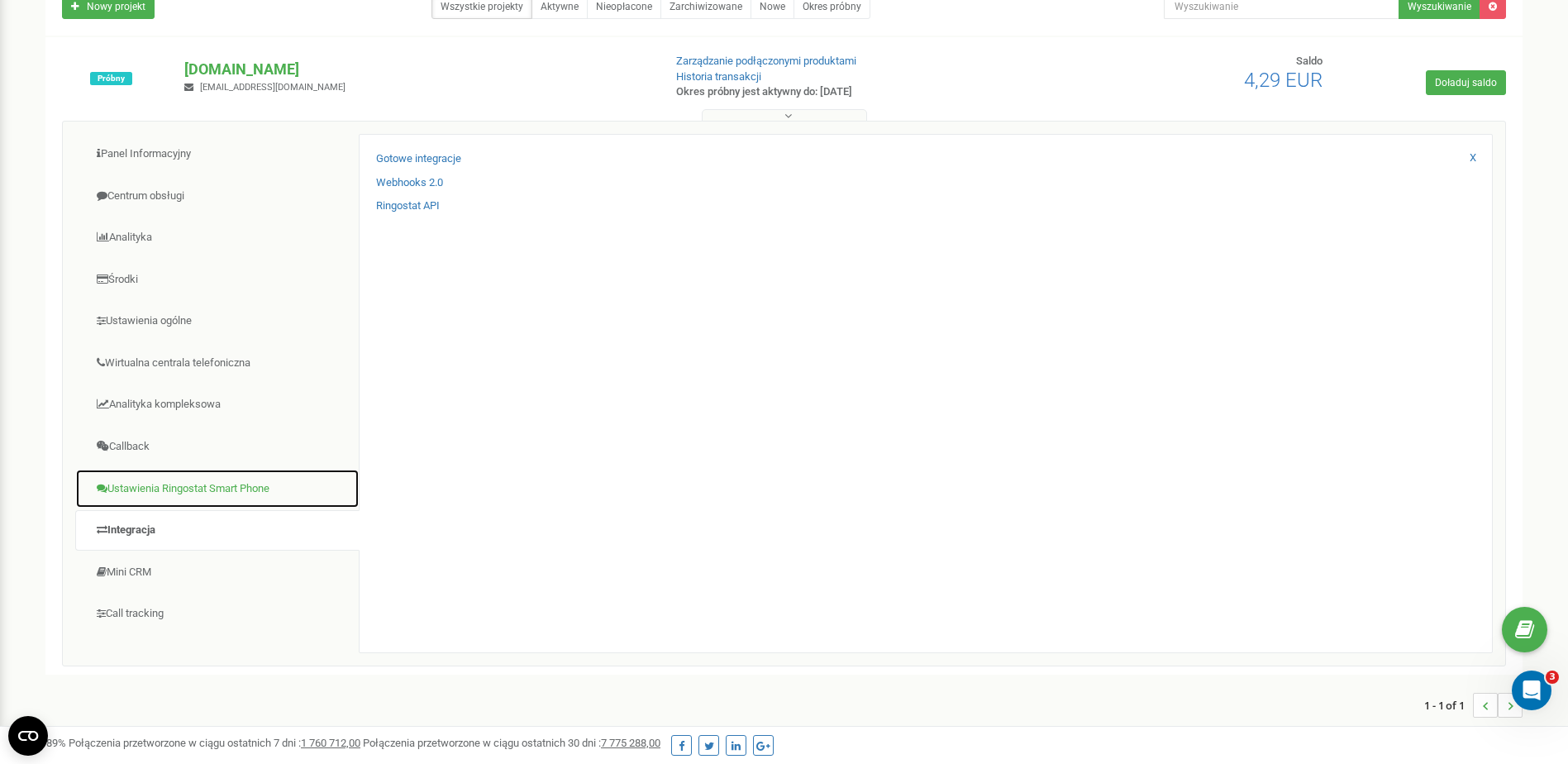
click at [196, 492] on link "Ustawienia Ringostat Smart Phone" at bounding box center [217, 489] width 284 height 41
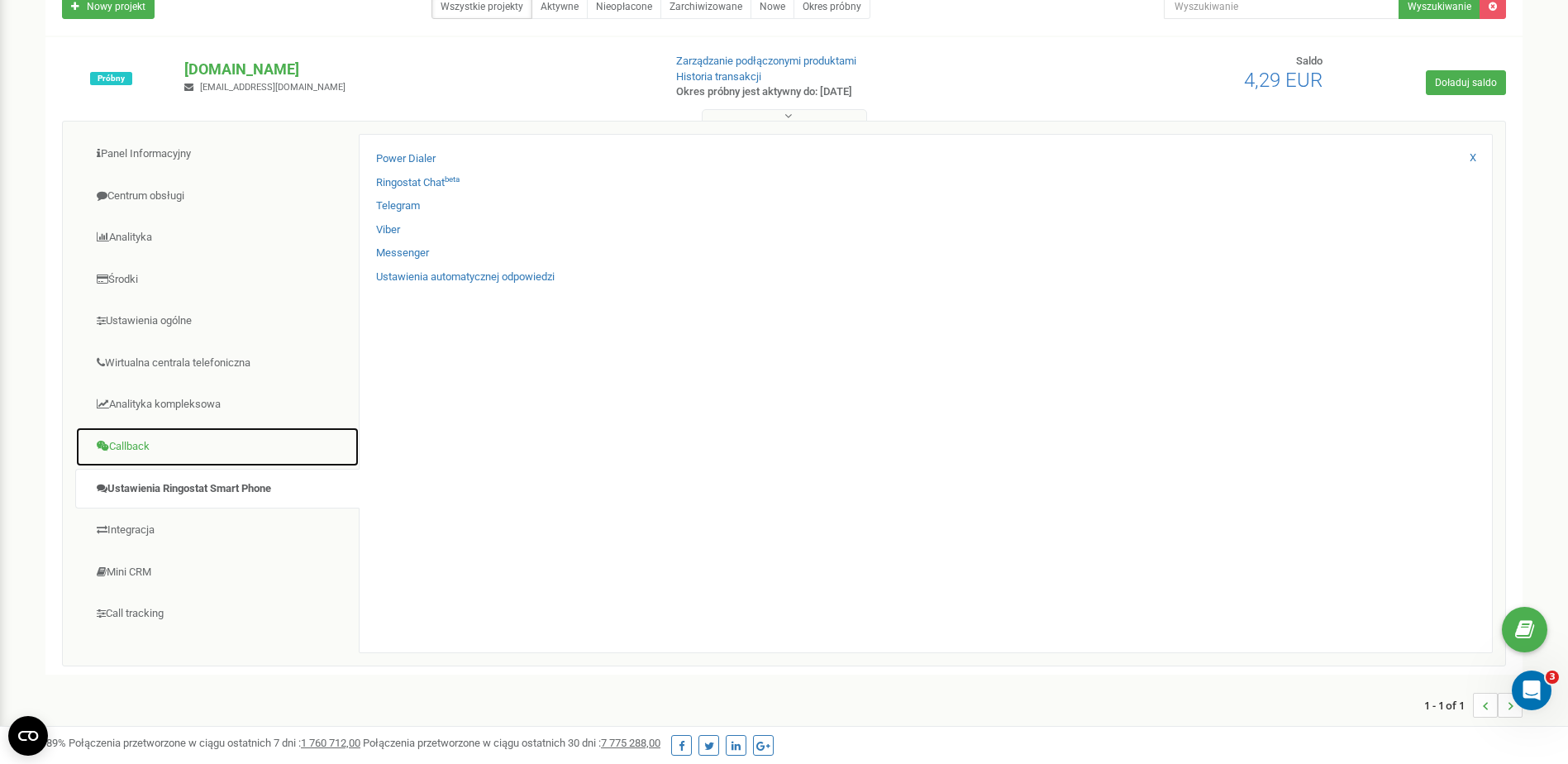
click at [178, 427] on link "Callback" at bounding box center [217, 446] width 284 height 41
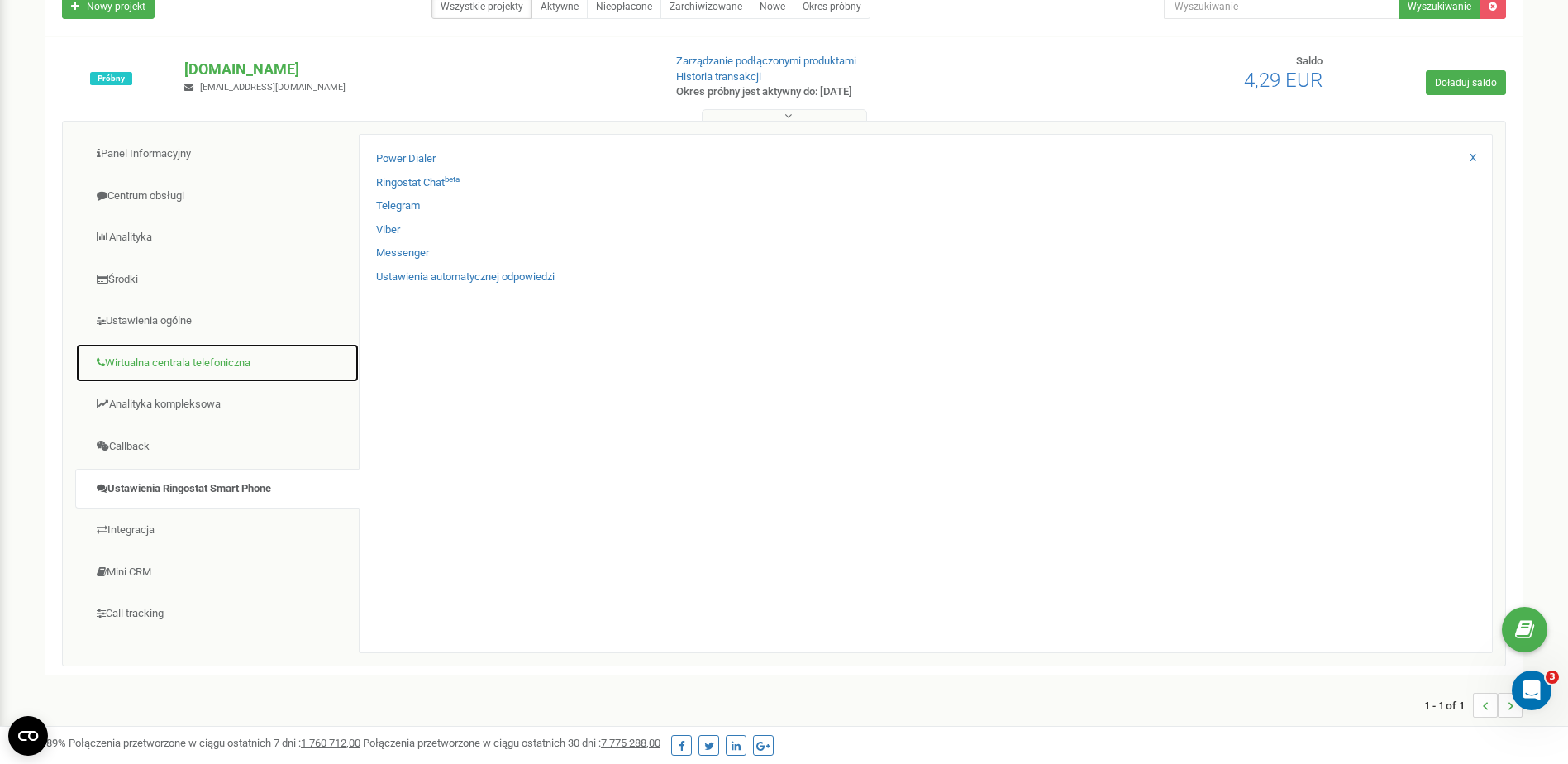
click at [192, 373] on link "Wirtualna centrala telefoniczna" at bounding box center [217, 363] width 284 height 41
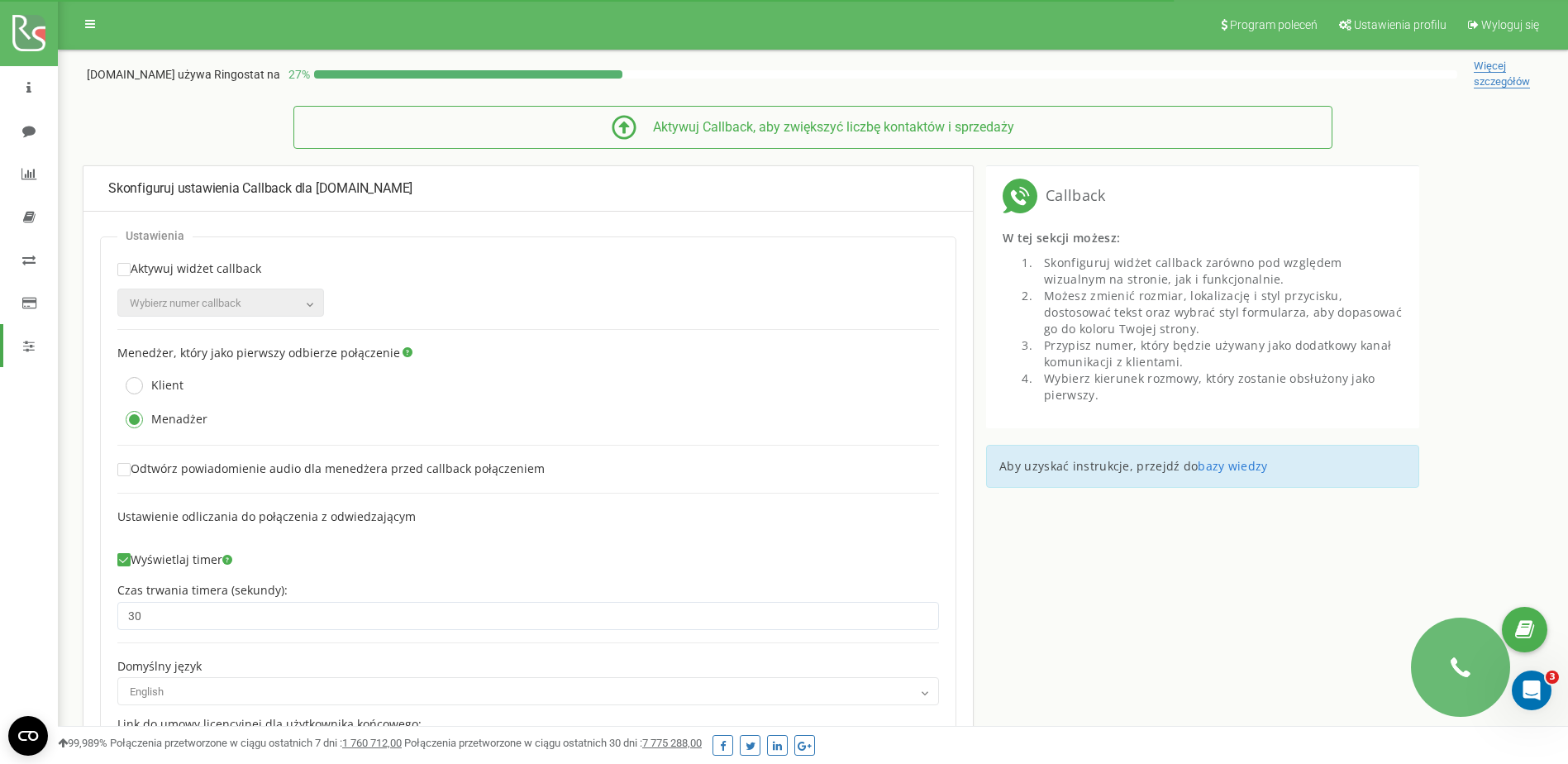
click at [173, 281] on label "Aktywuj widżet сallback" at bounding box center [189, 272] width 143 height 23
checkbox input "true"
click at [180, 295] on span "Wybierz numer сallback" at bounding box center [221, 303] width 195 height 23
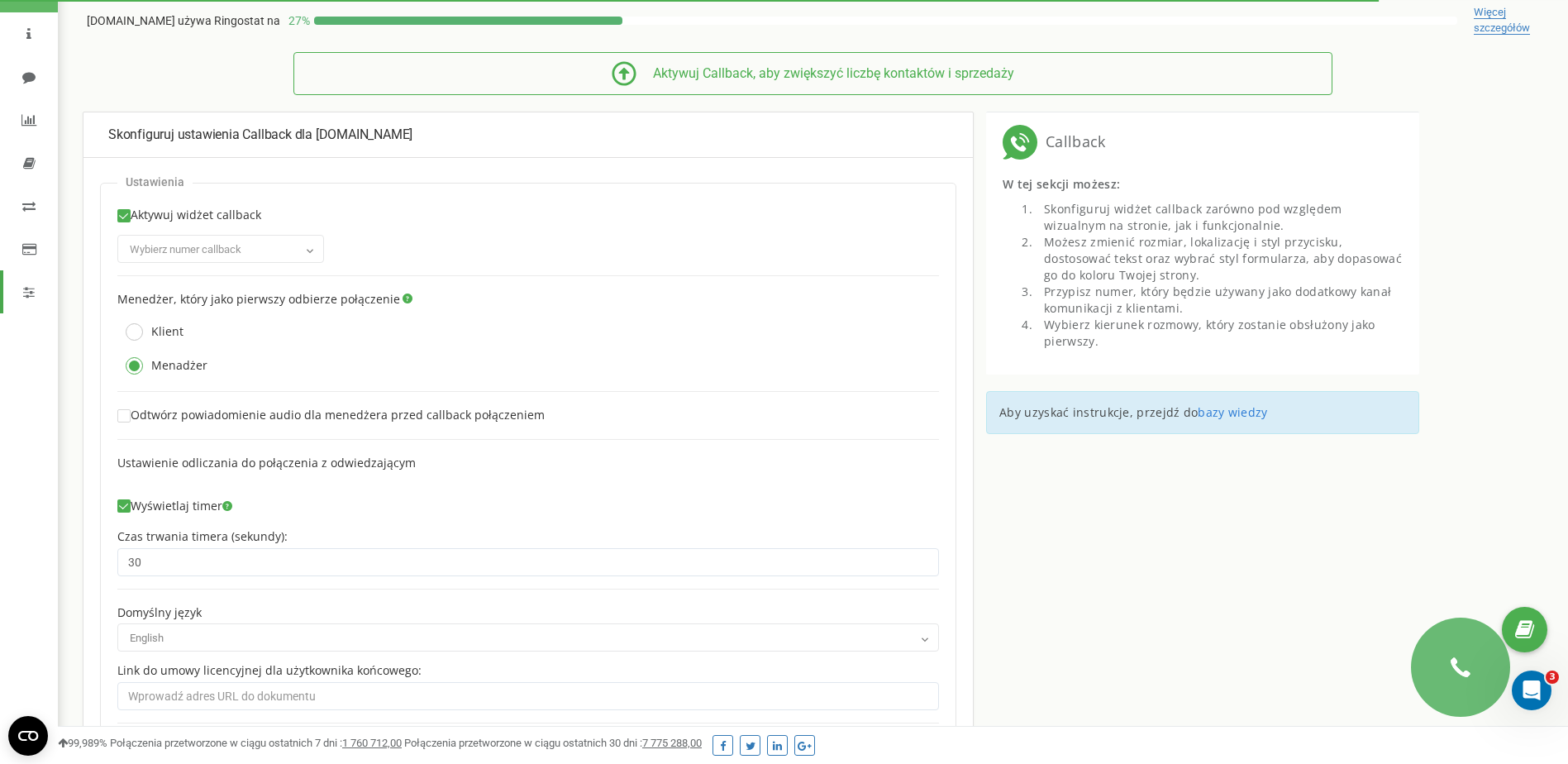
scroll to position [83, 0]
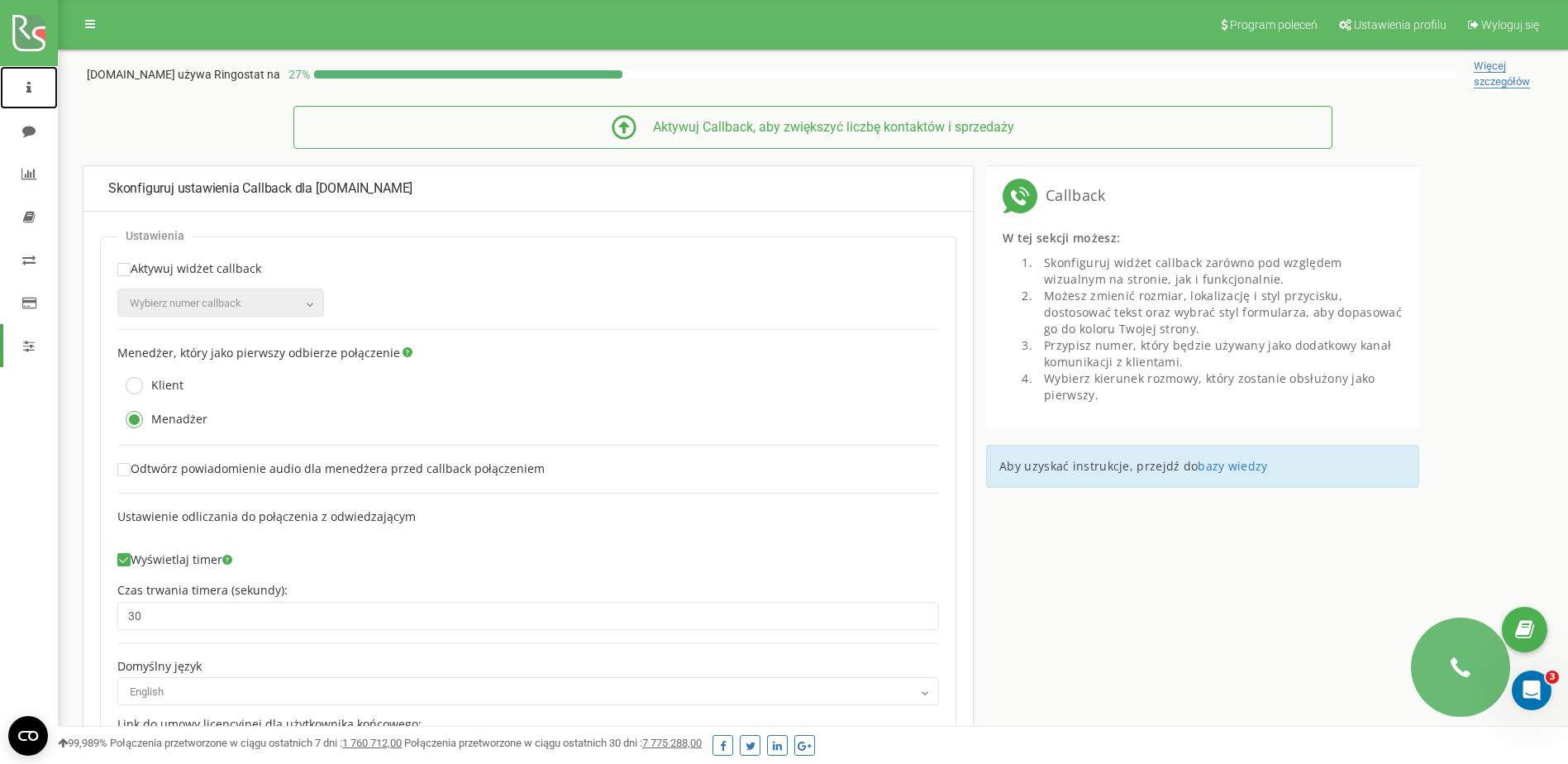
click at [33, 91] on link at bounding box center [29, 87] width 58 height 43
click at [28, 105] on link at bounding box center [29, 87] width 58 height 43
